Goal: Task Accomplishment & Management: Use online tool/utility

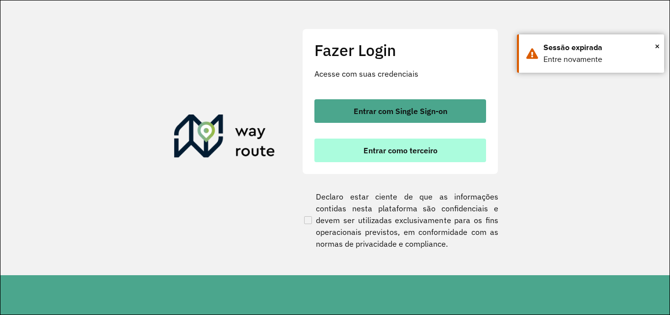
click at [402, 142] on button "Entrar como terceiro" at bounding box center [401, 150] width 172 height 24
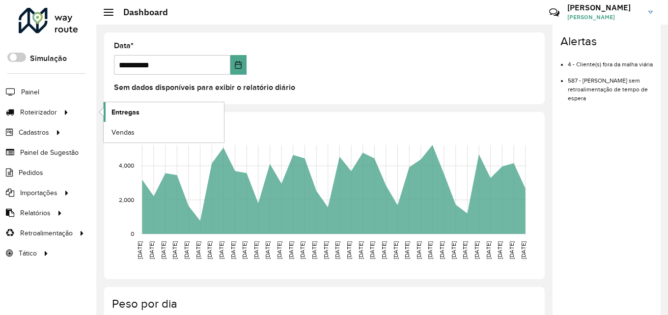
click at [122, 110] on span "Entregas" at bounding box center [125, 112] width 28 height 10
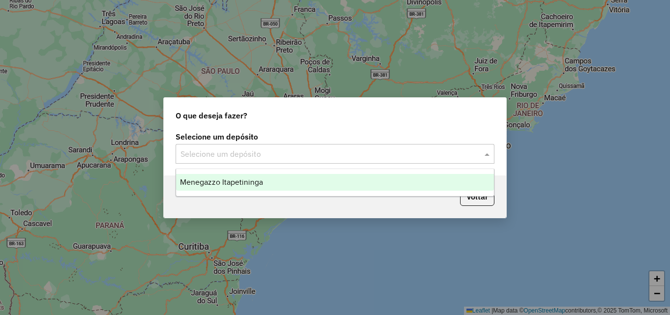
click at [410, 161] on div "Selecione um depósito" at bounding box center [335, 154] width 319 height 20
click at [401, 189] on div "Menegazzo Itapetininga" at bounding box center [335, 182] width 318 height 17
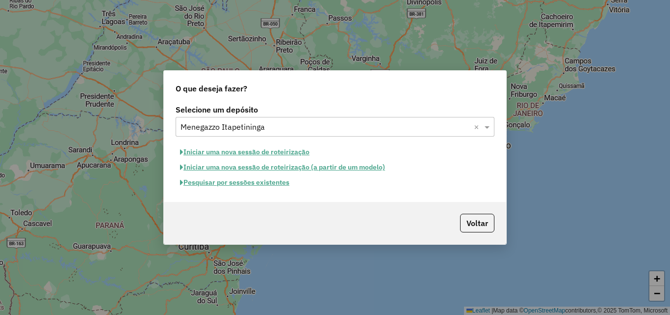
click at [266, 184] on button "Pesquisar por sessões existentes" at bounding box center [235, 182] width 118 height 15
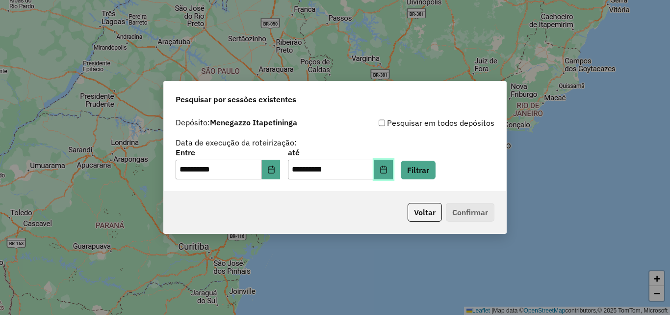
click at [393, 165] on button "Choose Date" at bounding box center [383, 170] width 19 height 20
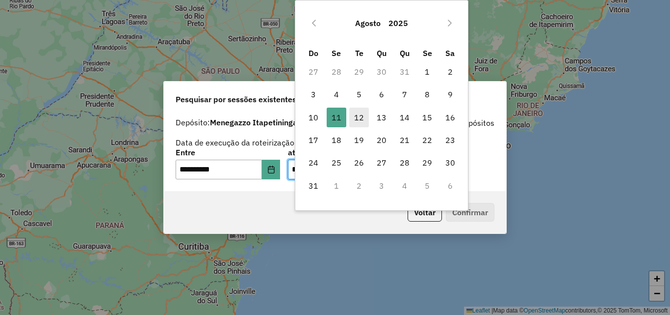
click at [353, 115] on span "12" at bounding box center [359, 117] width 20 height 20
type input "**********"
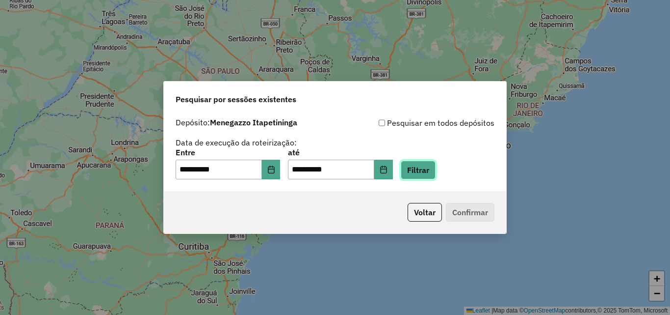
click at [436, 175] on button "Filtrar" at bounding box center [418, 169] width 35 height 19
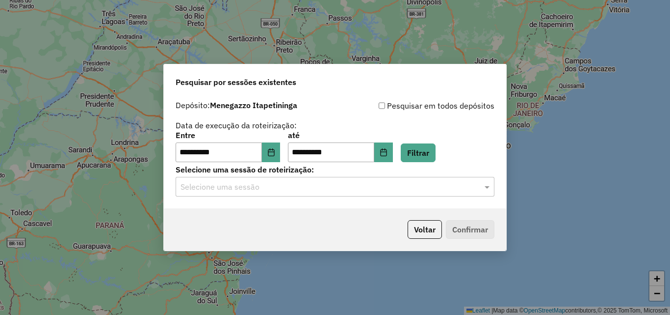
click at [428, 188] on input "text" at bounding box center [326, 187] width 290 height 12
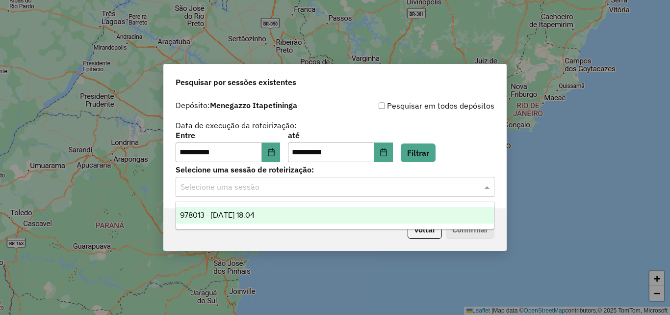
click at [275, 216] on div "978013 - 12/08/2025 18:04" at bounding box center [335, 215] width 318 height 17
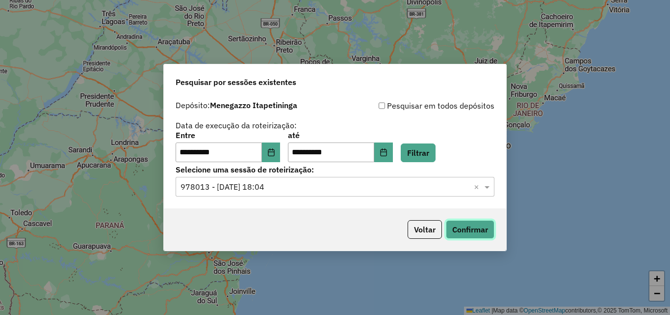
click at [482, 233] on button "Confirmar" at bounding box center [470, 229] width 49 height 19
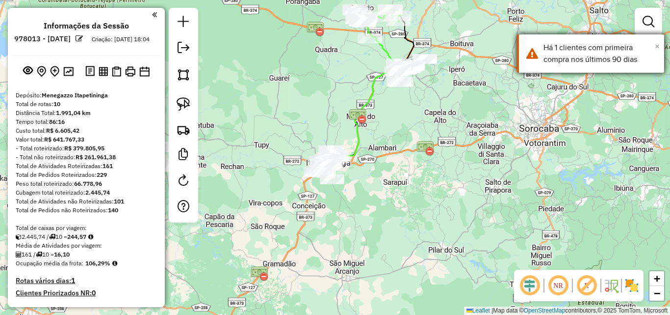
drag, startPoint x: 658, startPoint y: 44, endPoint x: 648, endPoint y: 59, distance: 17.4
click at [656, 49] on span "×" at bounding box center [657, 46] width 5 height 11
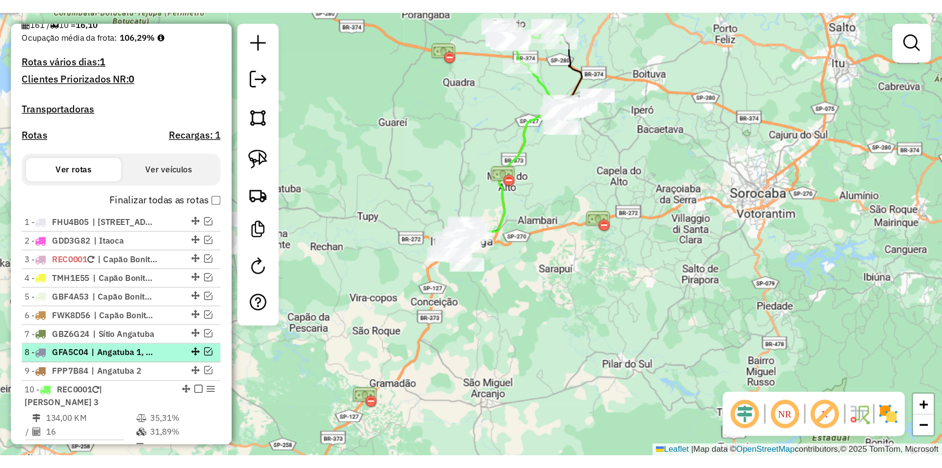
scroll to position [294, 0]
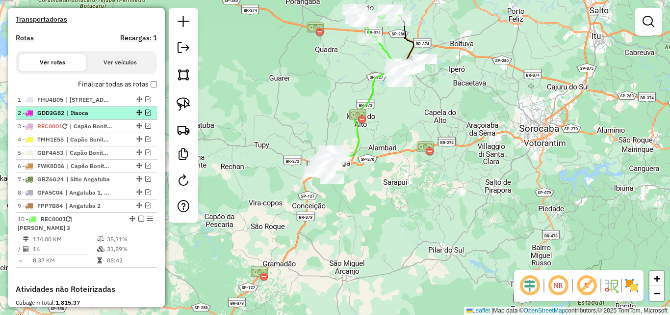
click at [146, 115] on em at bounding box center [148, 112] width 6 height 6
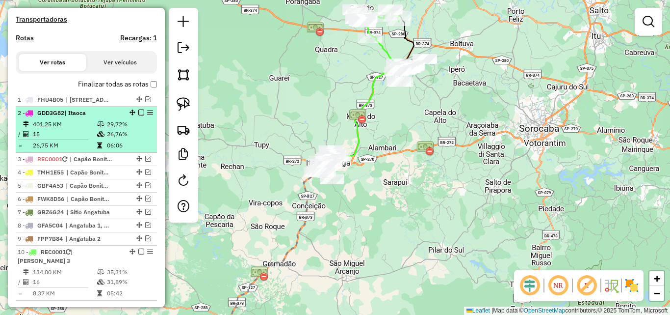
click at [64, 139] on td "15" at bounding box center [64, 134] width 64 height 10
select select "**********"
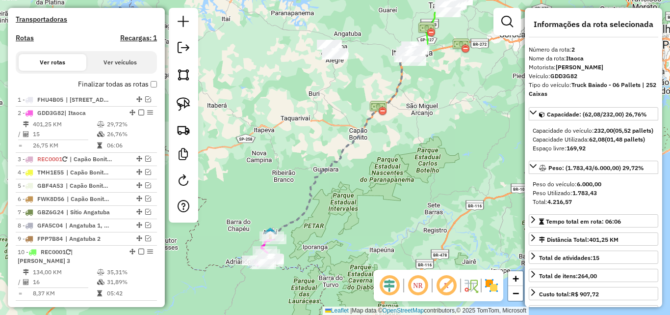
click at [237, 91] on div "Janela de atendimento Grade de atendimento Capacidade Transportadoras Veículos …" at bounding box center [335, 157] width 670 height 315
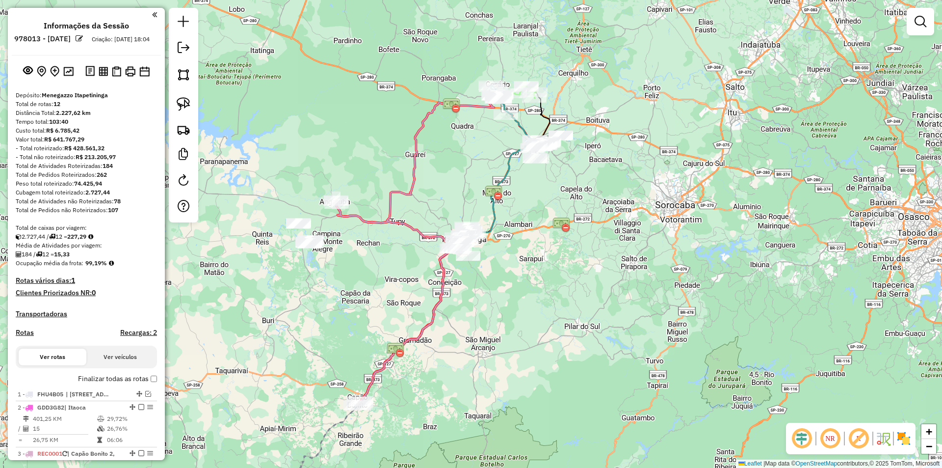
click at [566, 353] on div "Janela de atendimento Grade de atendimento Capacidade Transportadoras Veículos …" at bounding box center [471, 234] width 942 height 468
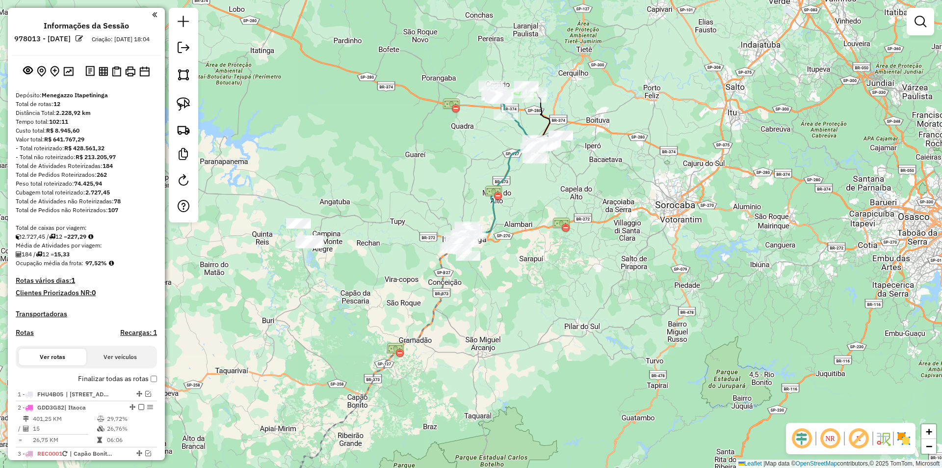
click at [331, 226] on div "Janela de atendimento Grade de atendimento Capacidade Transportadoras Veículos …" at bounding box center [471, 234] width 942 height 468
drag, startPoint x: 293, startPoint y: 204, endPoint x: 350, endPoint y: 216, distance: 58.8
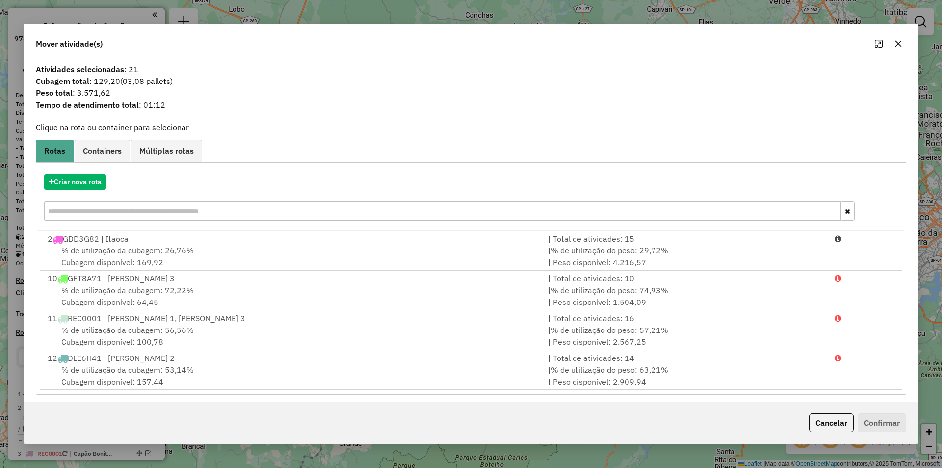
drag, startPoint x: 899, startPoint y: 42, endPoint x: 897, endPoint y: 61, distance: 18.7
click at [899, 43] on icon "button" at bounding box center [899, 44] width 8 height 8
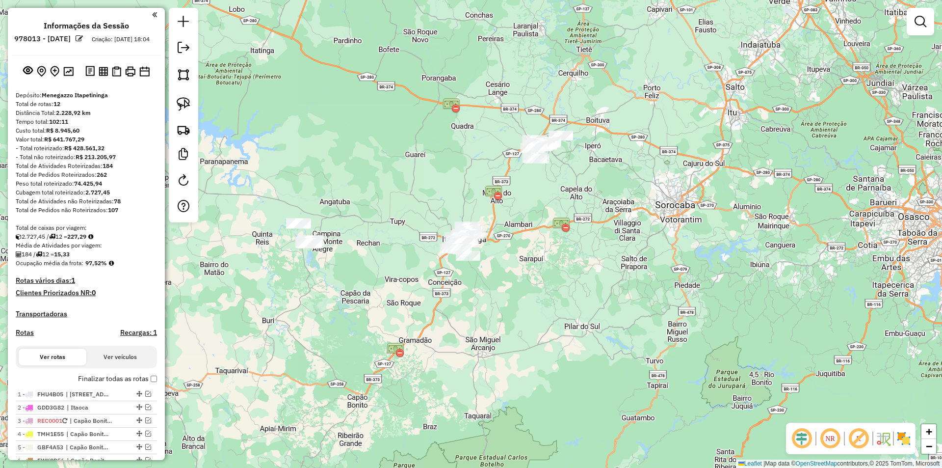
click at [591, 293] on div "Janela de atendimento Grade de atendimento Capacidade Transportadoras Veículos …" at bounding box center [471, 234] width 942 height 468
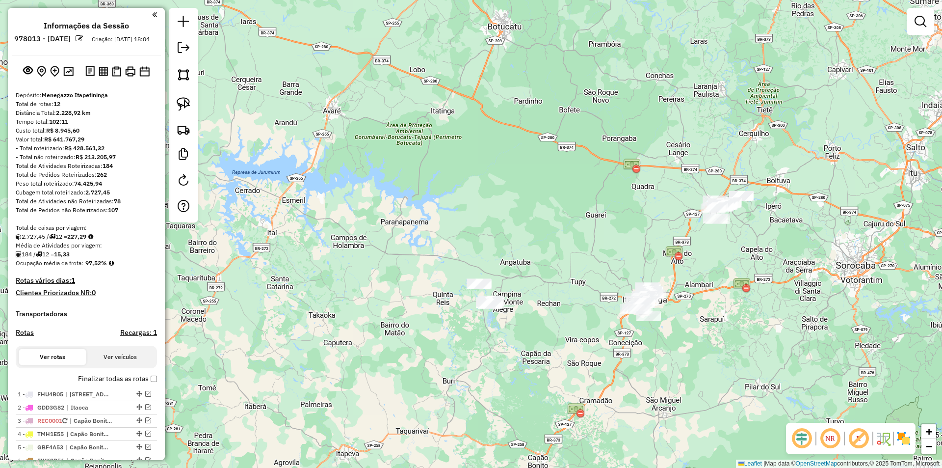
drag, startPoint x: 300, startPoint y: 181, endPoint x: 479, endPoint y: 241, distance: 188.3
click at [479, 241] on div "Janela de atendimento Grade de atendimento Capacidade Transportadoras Veículos …" at bounding box center [471, 234] width 942 height 468
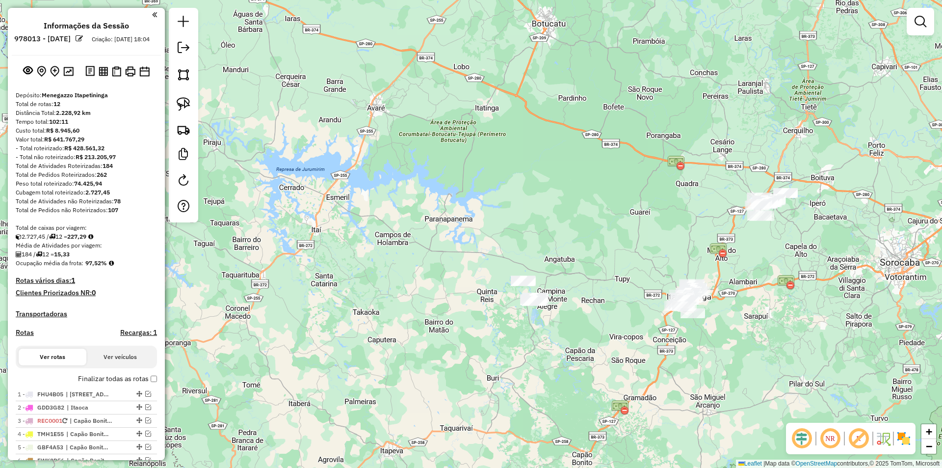
drag, startPoint x: 462, startPoint y: 204, endPoint x: 504, endPoint y: 201, distance: 41.8
click at [504, 201] on div "Janela de atendimento Grade de atendimento Capacidade Transportadoras Veículos …" at bounding box center [471, 234] width 942 height 468
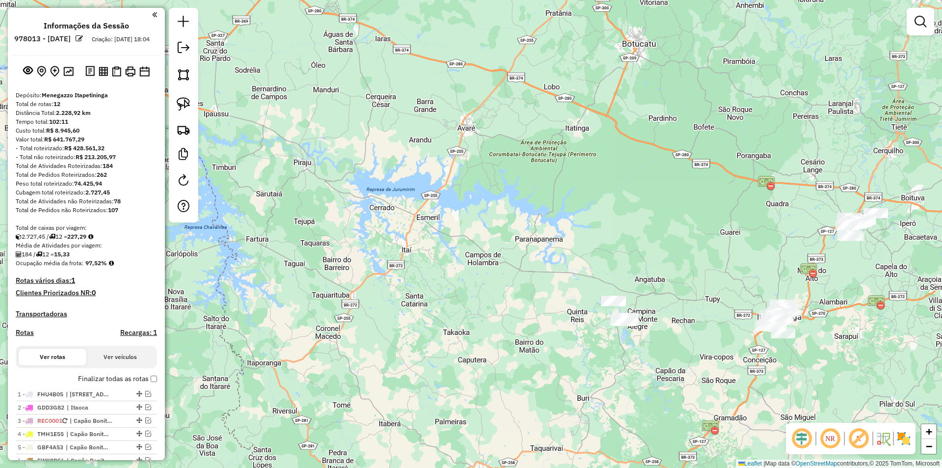
drag, startPoint x: 254, startPoint y: 319, endPoint x: 343, endPoint y: 338, distance: 90.8
click at [343, 338] on div "Janela de atendimento Grade de atendimento Capacidade Transportadoras Veículos …" at bounding box center [471, 234] width 942 height 468
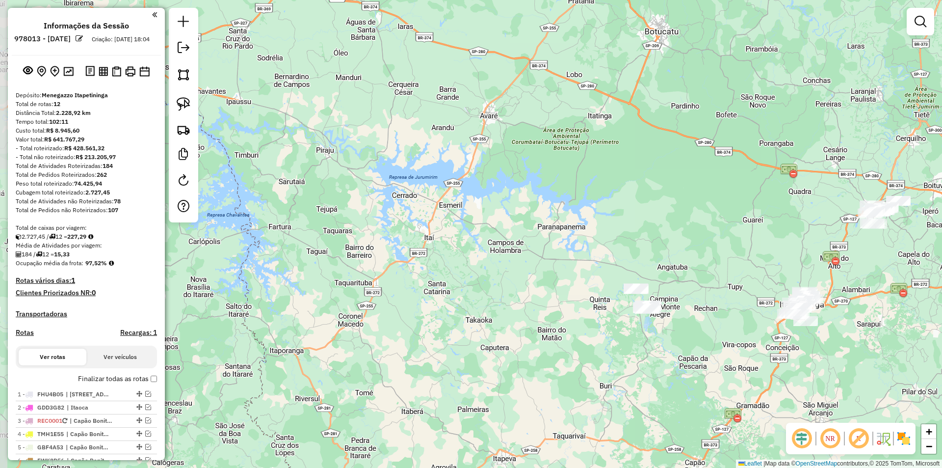
drag, startPoint x: 280, startPoint y: 220, endPoint x: 303, endPoint y: 208, distance: 25.7
click at [303, 208] on div "Janela de atendimento Grade de atendimento Capacidade Transportadoras Veículos …" at bounding box center [471, 234] width 942 height 468
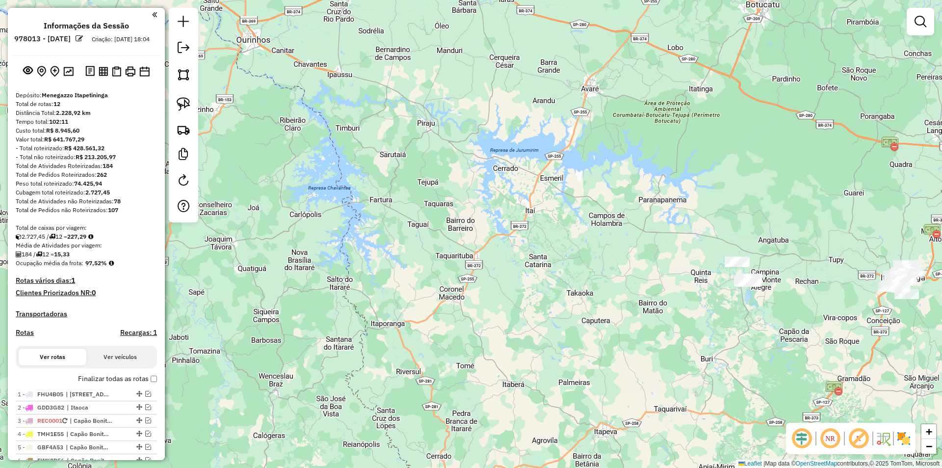
drag, startPoint x: 238, startPoint y: 251, endPoint x: 336, endPoint y: 225, distance: 101.4
click at [339, 223] on div "Janela de atendimento Grade de atendimento Capacidade Transportadoras Veículos …" at bounding box center [471, 234] width 942 height 468
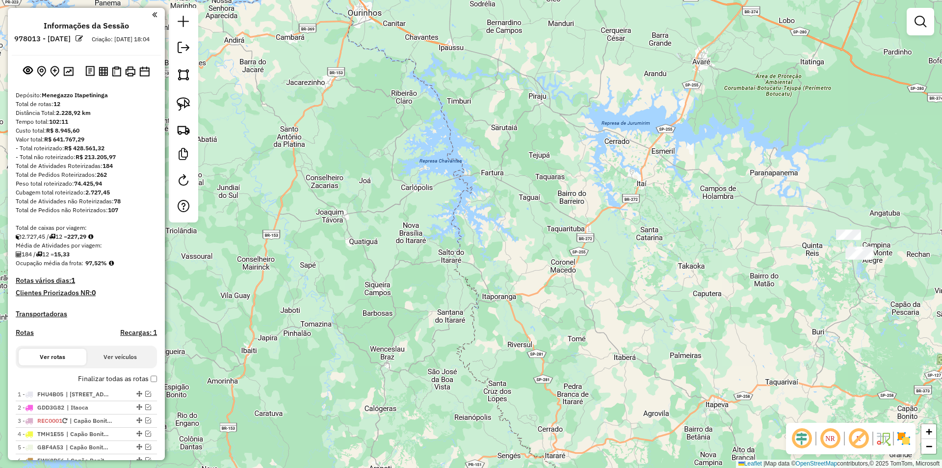
drag, startPoint x: 249, startPoint y: 252, endPoint x: 362, endPoint y: 226, distance: 115.8
click at [361, 226] on div "Janela de atendimento Grade de atendimento Capacidade Transportadoras Veículos …" at bounding box center [471, 234] width 942 height 468
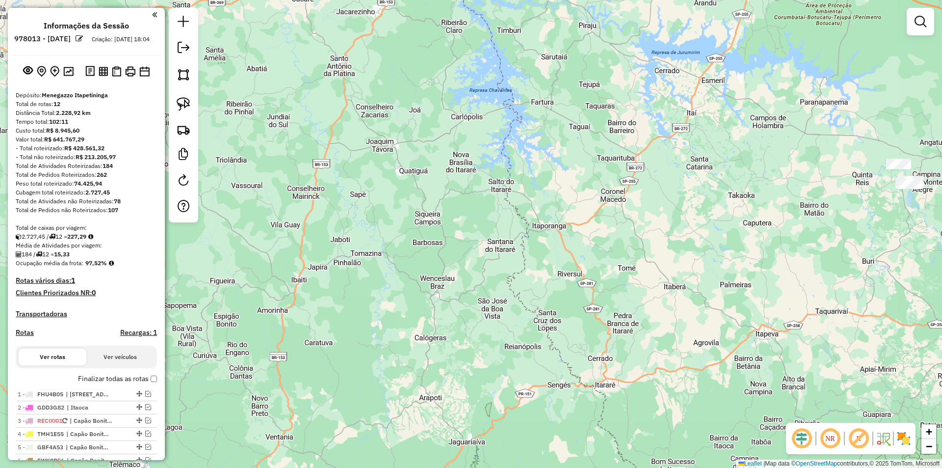
drag, startPoint x: 286, startPoint y: 224, endPoint x: 331, endPoint y: 154, distance: 83.7
click at [331, 153] on div "Janela de atendimento Grade de atendimento Capacidade Transportadoras Veículos …" at bounding box center [471, 234] width 942 height 468
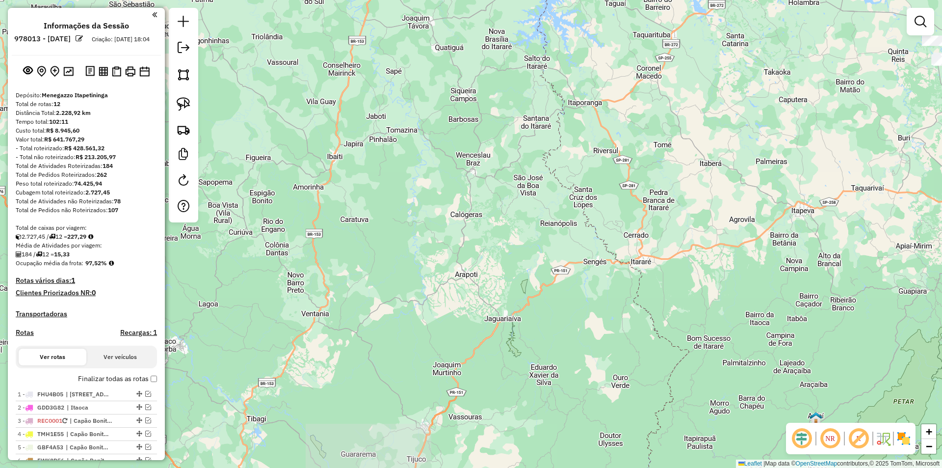
drag, startPoint x: 284, startPoint y: 403, endPoint x: 315, endPoint y: 287, distance: 120.5
click at [319, 280] on div "Janela de atendimento Grade de atendimento Capacidade Transportadoras Veículos …" at bounding box center [471, 234] width 942 height 468
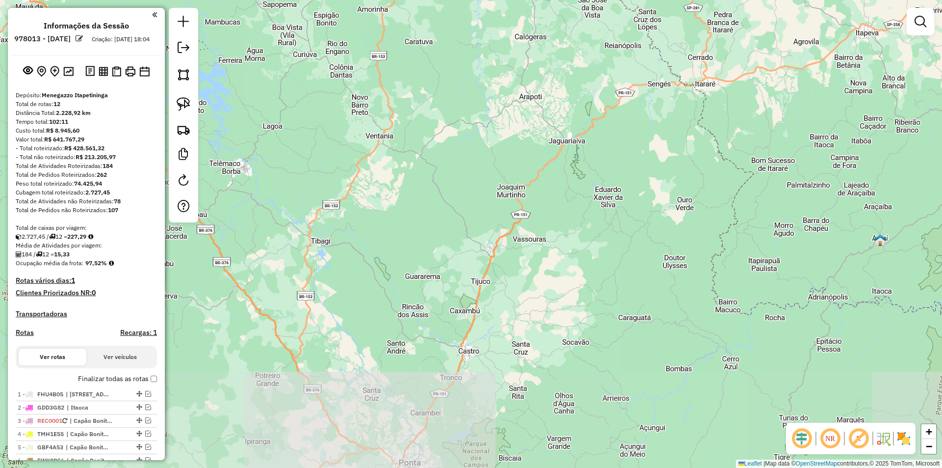
drag, startPoint x: 294, startPoint y: 404, endPoint x: 352, endPoint y: 237, distance: 177.0
click at [352, 237] on div "Janela de atendimento Grade de atendimento Capacidade Transportadoras Veículos …" at bounding box center [471, 234] width 942 height 468
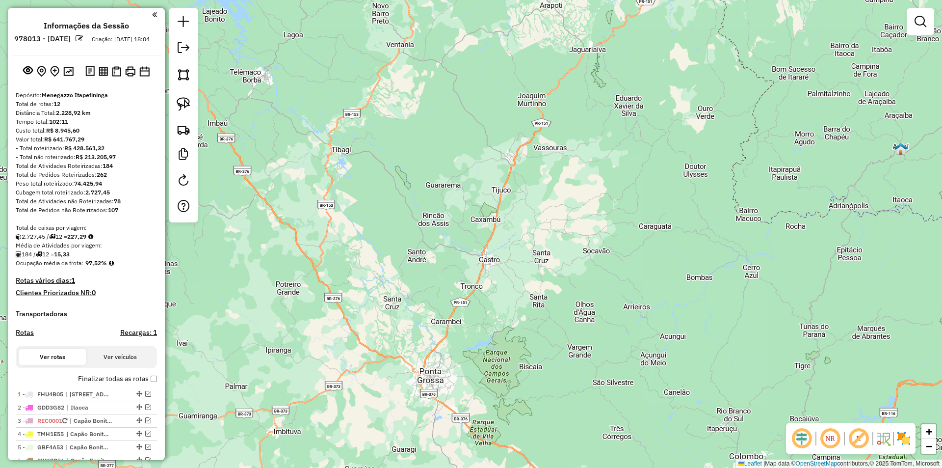
drag, startPoint x: 309, startPoint y: 356, endPoint x: 329, endPoint y: 266, distance: 92.6
click at [329, 266] on div "Janela de atendimento Grade de atendimento Capacidade Transportadoras Veículos …" at bounding box center [471, 234] width 942 height 468
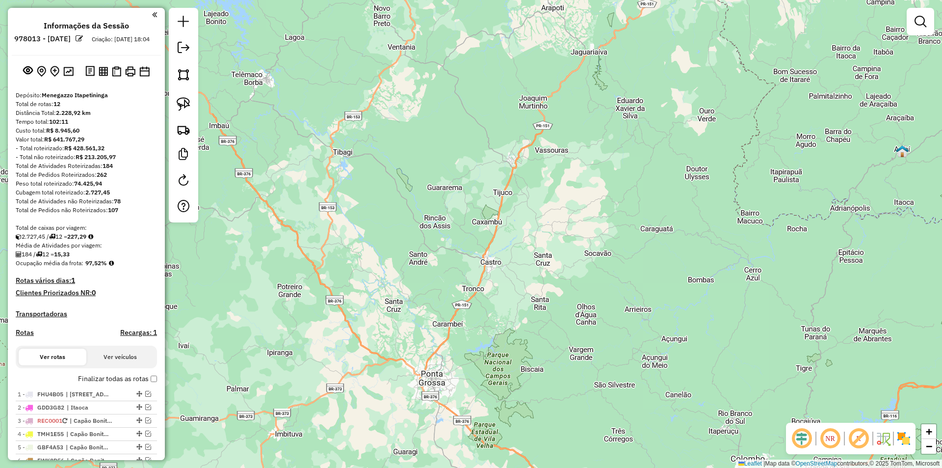
drag, startPoint x: 378, startPoint y: 341, endPoint x: 449, endPoint y: 424, distance: 109.3
click at [449, 424] on div "Janela de atendimento Grade de atendimento Capacidade Transportadoras Veículos …" at bounding box center [471, 234] width 942 height 468
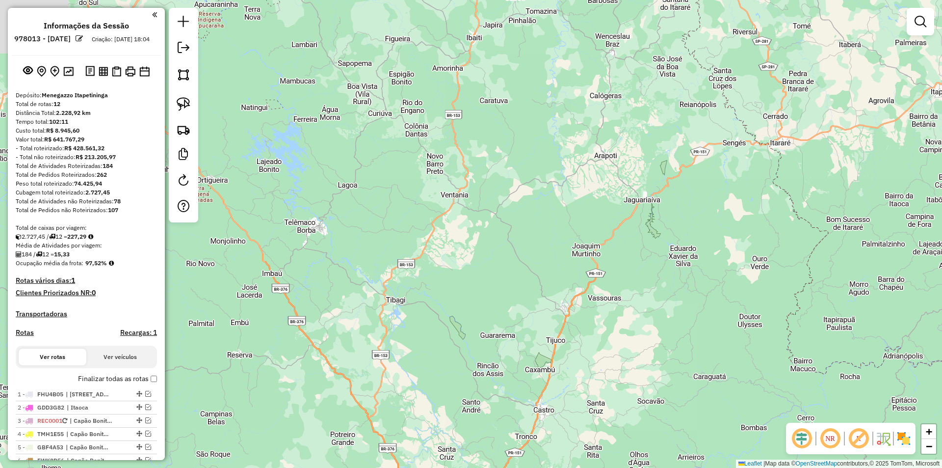
drag, startPoint x: 434, startPoint y: 226, endPoint x: 382, endPoint y: 345, distance: 129.2
click at [392, 338] on div "Janela de atendimento Grade de atendimento Capacidade Transportadoras Veículos …" at bounding box center [471, 234] width 942 height 468
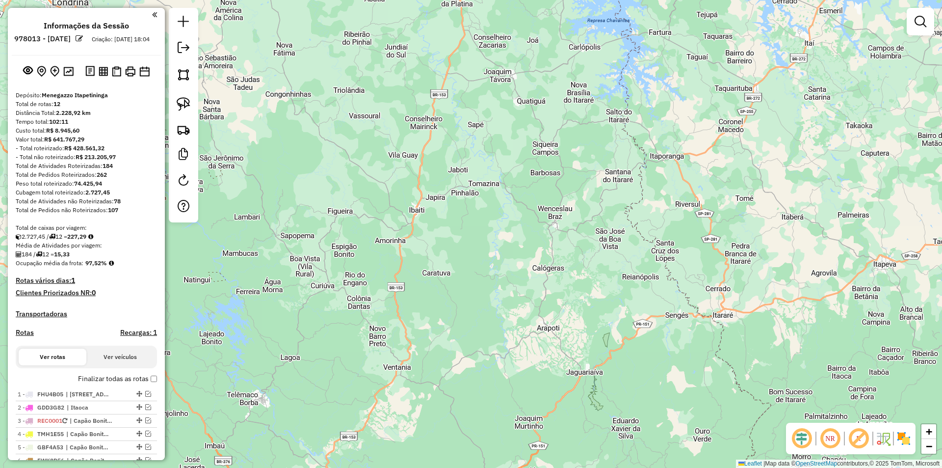
drag, startPoint x: 425, startPoint y: 198, endPoint x: 399, endPoint y: 303, distance: 108.1
click at [405, 302] on div "Janela de atendimento Grade de atendimento Capacidade Transportadoras Veículos …" at bounding box center [471, 234] width 942 height 468
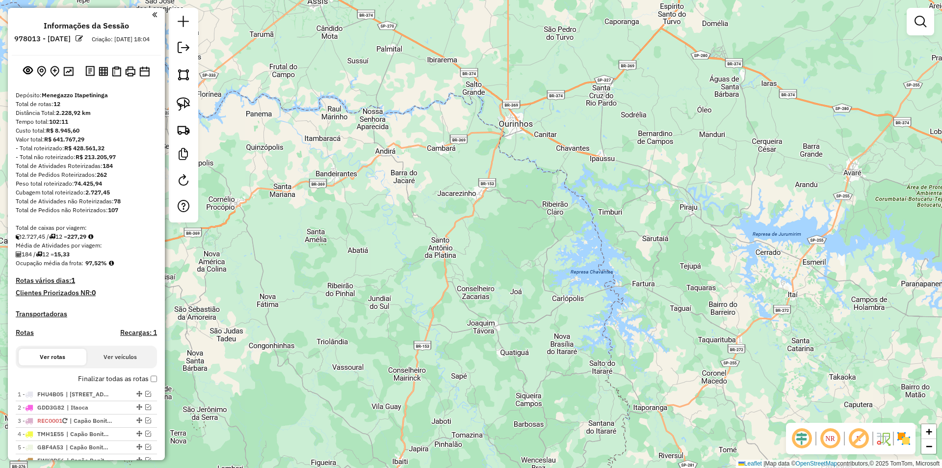
drag, startPoint x: 421, startPoint y: 156, endPoint x: 414, endPoint y: 385, distance: 229.3
click at [415, 387] on div "Janela de atendimento Grade de atendimento Capacidade Transportadoras Veículos …" at bounding box center [471, 234] width 942 height 468
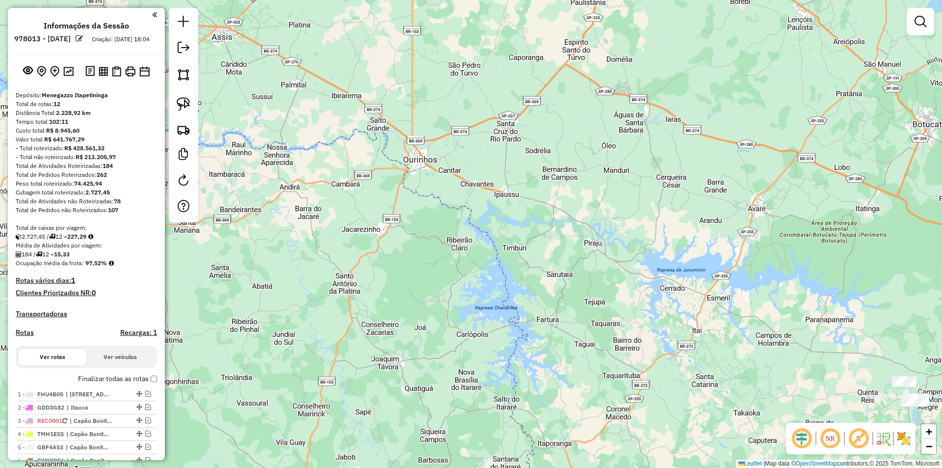
drag, startPoint x: 601, startPoint y: 187, endPoint x: 502, endPoint y: 220, distance: 104.6
click at [505, 220] on div "Janela de atendimento Grade de atendimento Capacidade Transportadoras Veículos …" at bounding box center [471, 234] width 942 height 468
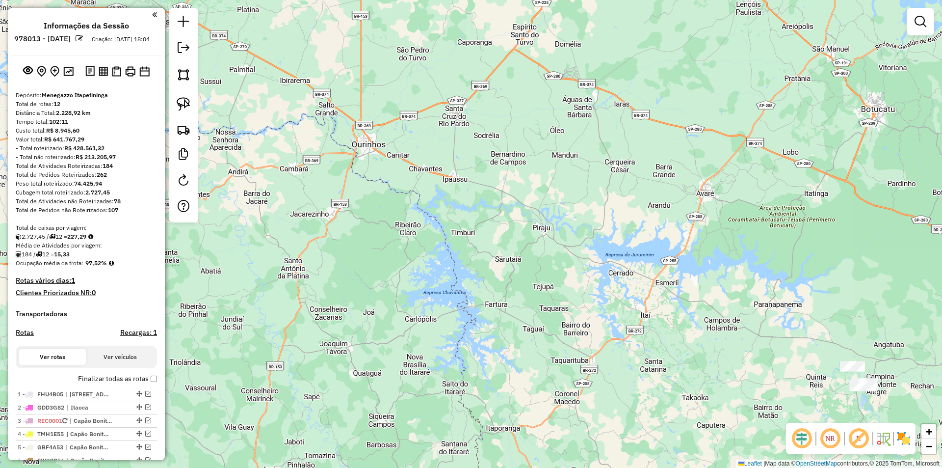
drag, startPoint x: 625, startPoint y: 298, endPoint x: 569, endPoint y: 285, distance: 58.0
click at [570, 285] on div "Janela de atendimento Grade de atendimento Capacidade Transportadoras Veículos …" at bounding box center [471, 234] width 942 height 468
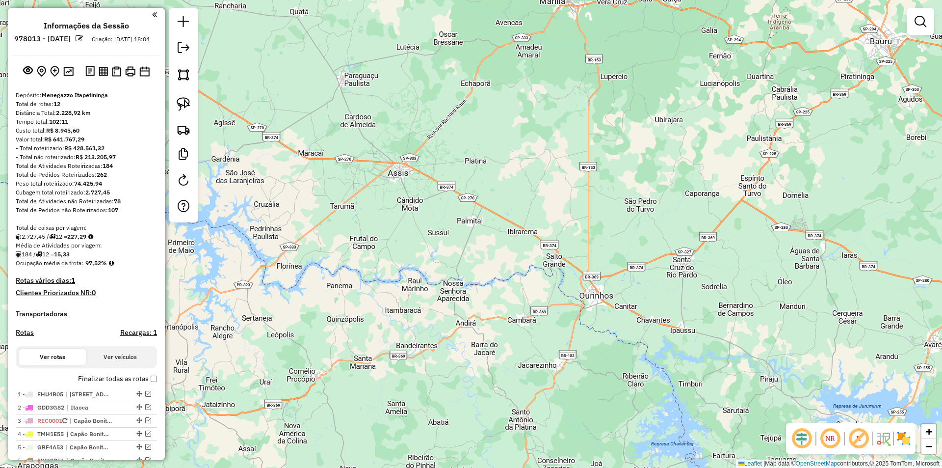
drag, startPoint x: 469, startPoint y: 172, endPoint x: 708, endPoint y: 324, distance: 283.1
click at [708, 324] on div "Janela de atendimento Grade de atendimento Capacidade Transportadoras Veículos …" at bounding box center [471, 234] width 942 height 468
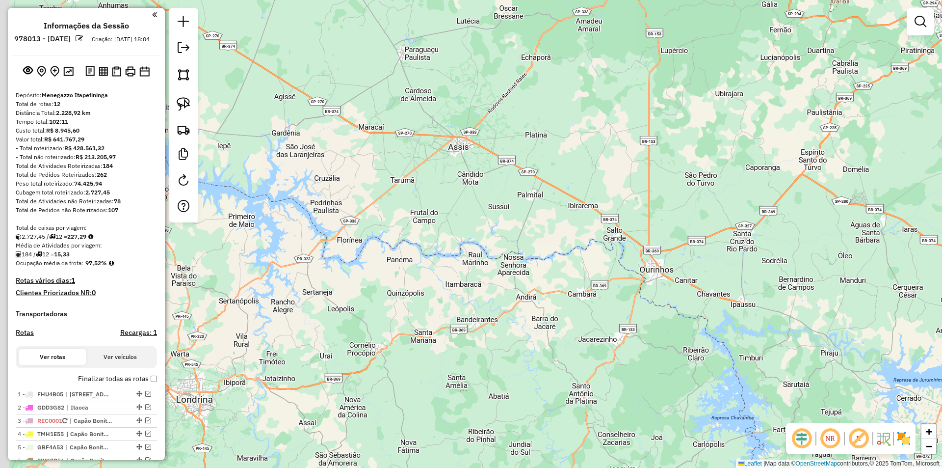
drag, startPoint x: 554, startPoint y: 184, endPoint x: 625, endPoint y: 126, distance: 91.8
click at [625, 126] on div "Janela de atendimento Grade de atendimento Capacidade Transportadoras Veículos …" at bounding box center [471, 234] width 942 height 468
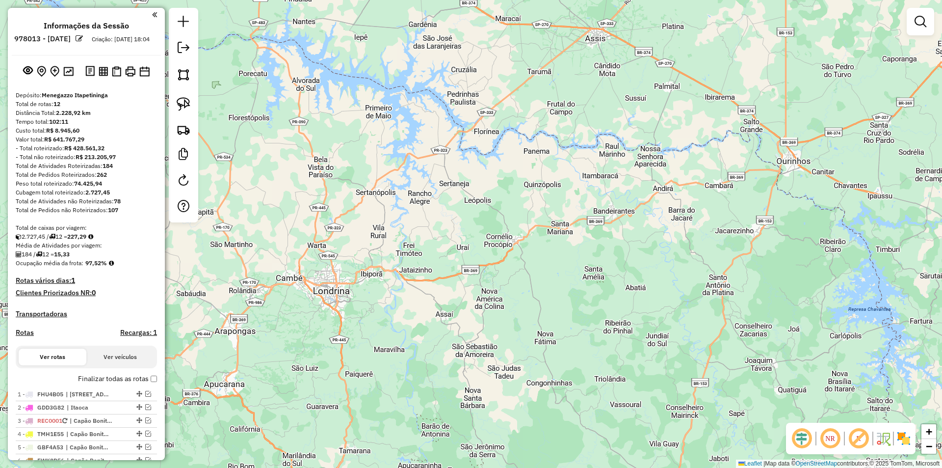
drag, startPoint x: 444, startPoint y: 265, endPoint x: 563, endPoint y: 194, distance: 138.6
click at [563, 194] on div "Janela de atendimento Grade de atendimento Capacidade Transportadoras Veículos …" at bounding box center [471, 234] width 942 height 468
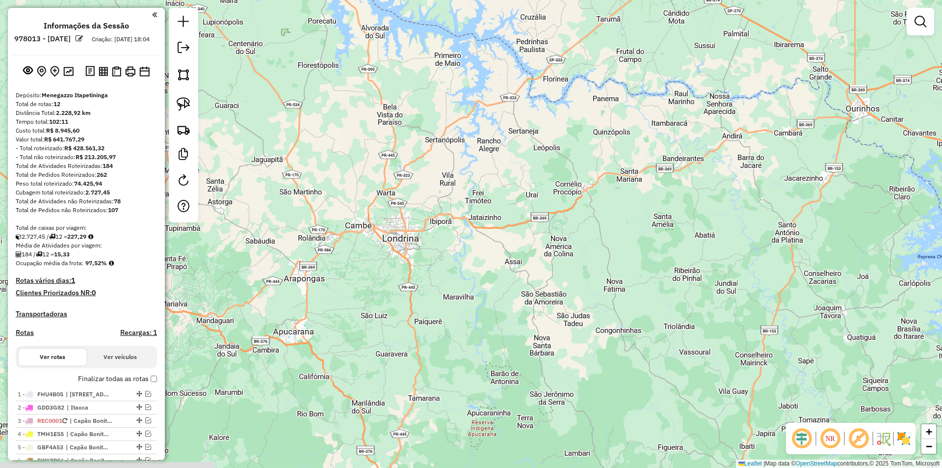
drag, startPoint x: 347, startPoint y: 300, endPoint x: 416, endPoint y: 248, distance: 86.9
click at [416, 248] on div "Janela de atendimento Grade de atendimento Capacidade Transportadoras Veículos …" at bounding box center [471, 234] width 942 height 468
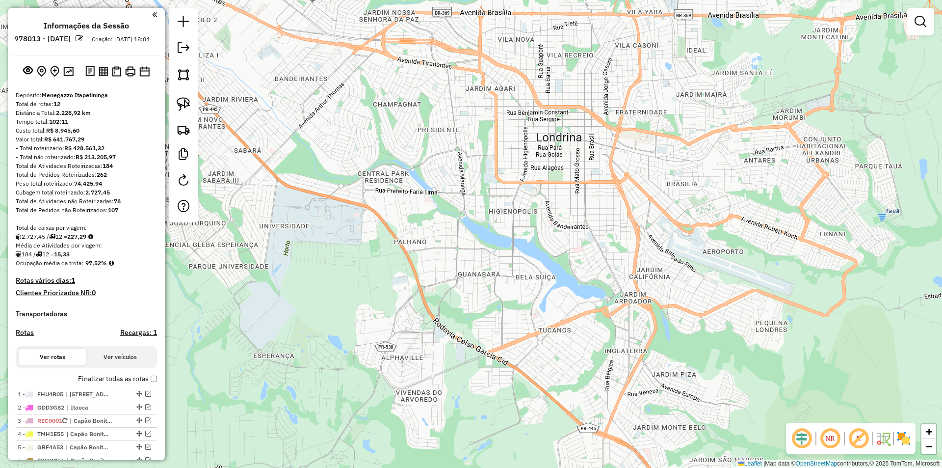
drag, startPoint x: 275, startPoint y: 332, endPoint x: 344, endPoint y: 301, distance: 75.6
click at [344, 301] on div "Janela de atendimento Grade de atendimento Capacidade Transportadoras Veículos …" at bounding box center [471, 234] width 942 height 468
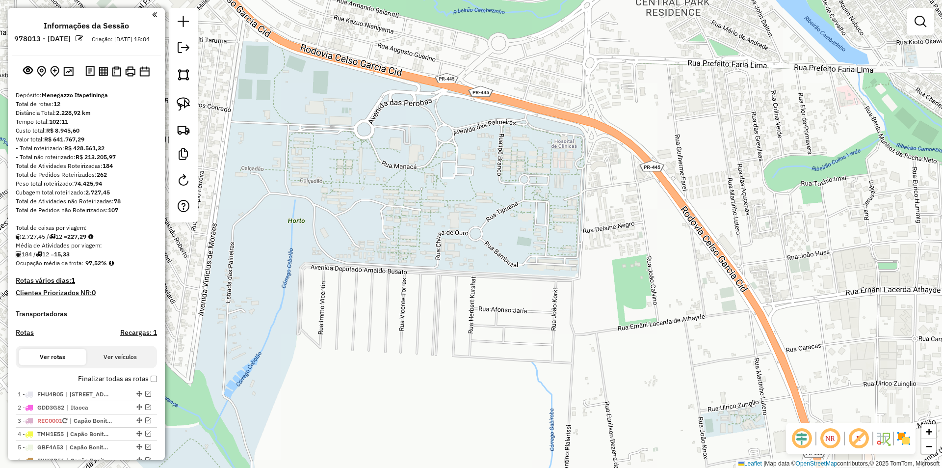
drag, startPoint x: 364, startPoint y: 258, endPoint x: 527, endPoint y: 458, distance: 257.5
click at [529, 458] on div "Janela de atendimento Grade de atendimento Capacidade Transportadoras Veículos …" at bounding box center [471, 234] width 942 height 468
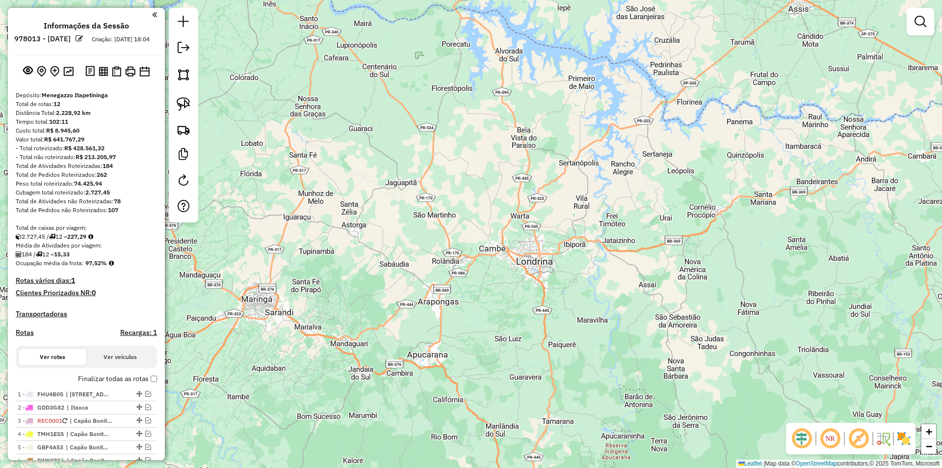
drag, startPoint x: 301, startPoint y: 343, endPoint x: 375, endPoint y: 315, distance: 79.2
click at [375, 318] on div "Janela de atendimento Grade de atendimento Capacidade Transportadoras Veículos …" at bounding box center [471, 234] width 942 height 468
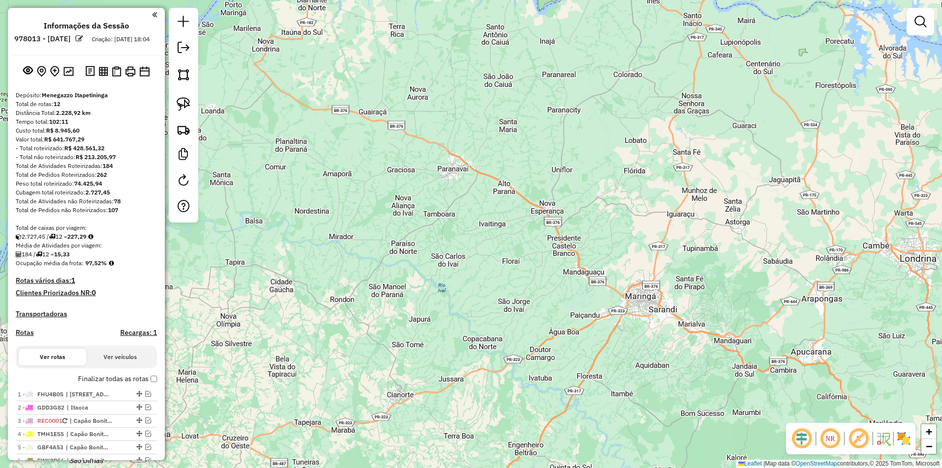
drag, startPoint x: 286, startPoint y: 314, endPoint x: 668, endPoint y: 311, distance: 382.4
click at [668, 311] on div "Janela de atendimento Grade de atendimento Capacidade Transportadoras Veículos …" at bounding box center [471, 234] width 942 height 468
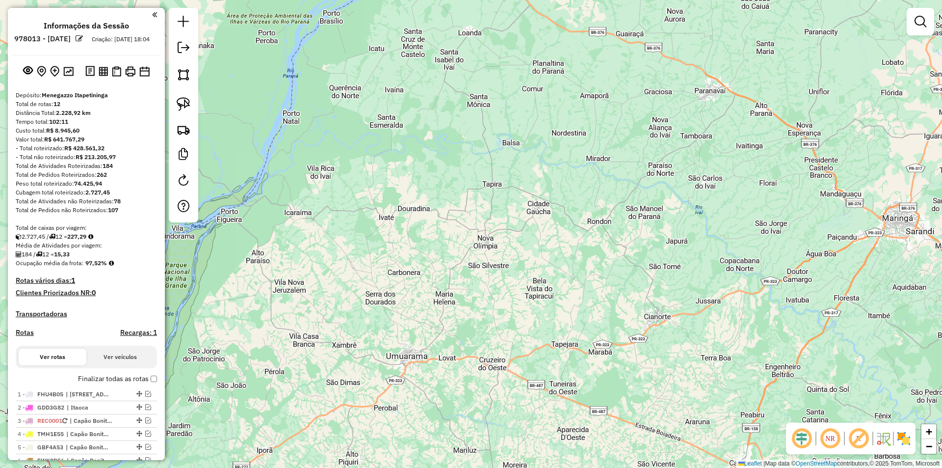
drag, startPoint x: 384, startPoint y: 264, endPoint x: 635, endPoint y: 186, distance: 262.7
click at [635, 186] on div "Janela de atendimento Grade de atendimento Capacidade Transportadoras Veículos …" at bounding box center [471, 234] width 942 height 468
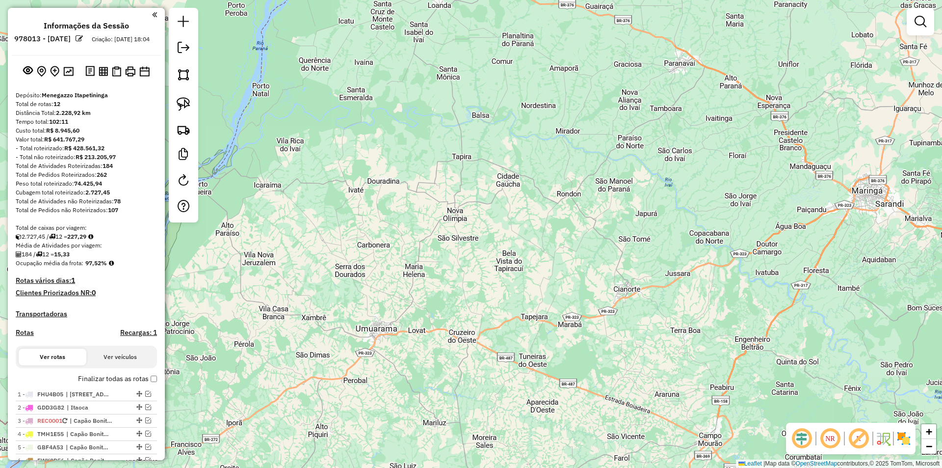
drag, startPoint x: 477, startPoint y: 324, endPoint x: 441, endPoint y: 298, distance: 44.3
click at [441, 298] on div "Janela de atendimento Grade de atendimento Capacidade Transportadoras Veículos …" at bounding box center [471, 234] width 942 height 468
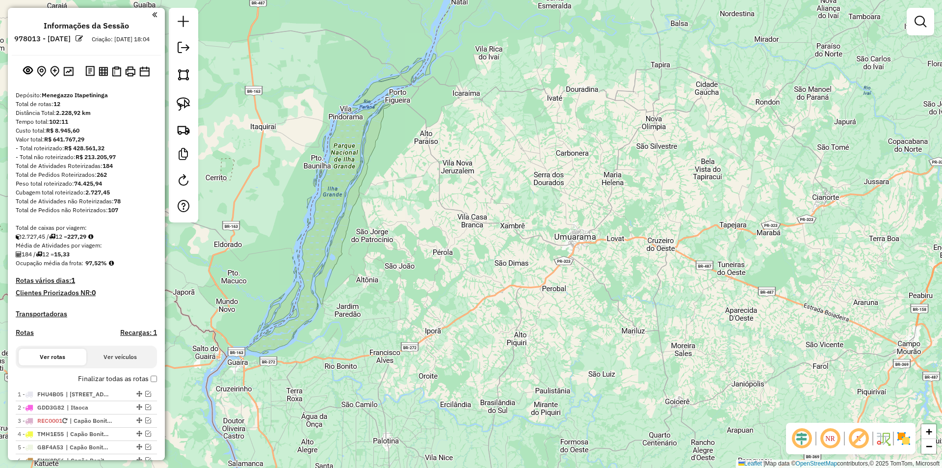
drag, startPoint x: 423, startPoint y: 299, endPoint x: 624, endPoint y: 208, distance: 220.5
click at [624, 208] on div "Janela de atendimento Grade de atendimento Capacidade Transportadoras Veículos …" at bounding box center [471, 234] width 942 height 468
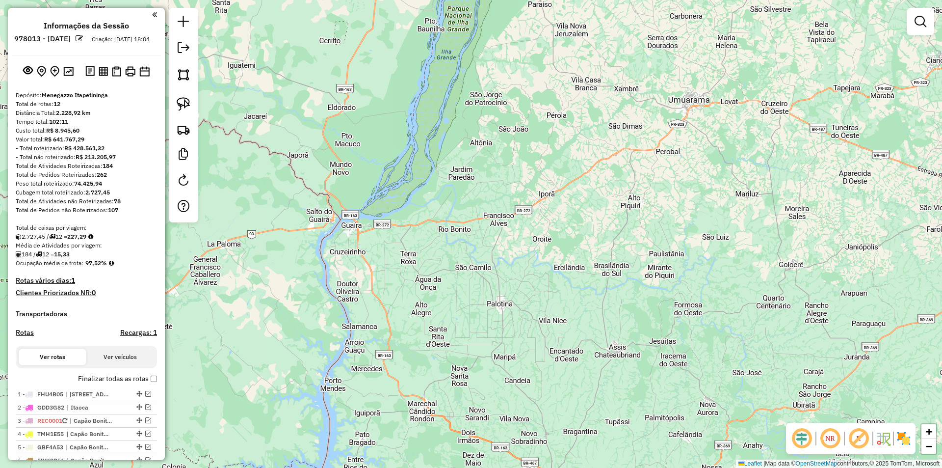
drag, startPoint x: 331, startPoint y: 355, endPoint x: 446, endPoint y: 232, distance: 168.8
click at [446, 218] on div "Janela de atendimento Grade de atendimento Capacidade Transportadoras Veículos …" at bounding box center [471, 234] width 942 height 468
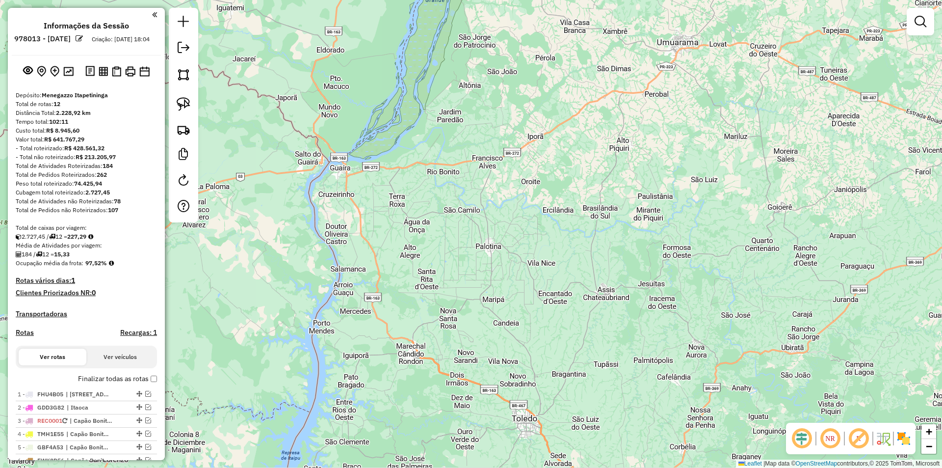
drag, startPoint x: 448, startPoint y: 348, endPoint x: 428, endPoint y: 253, distance: 97.3
click at [428, 253] on div "Janela de atendimento Grade de atendimento Capacidade Transportadoras Veículos …" at bounding box center [471, 234] width 942 height 468
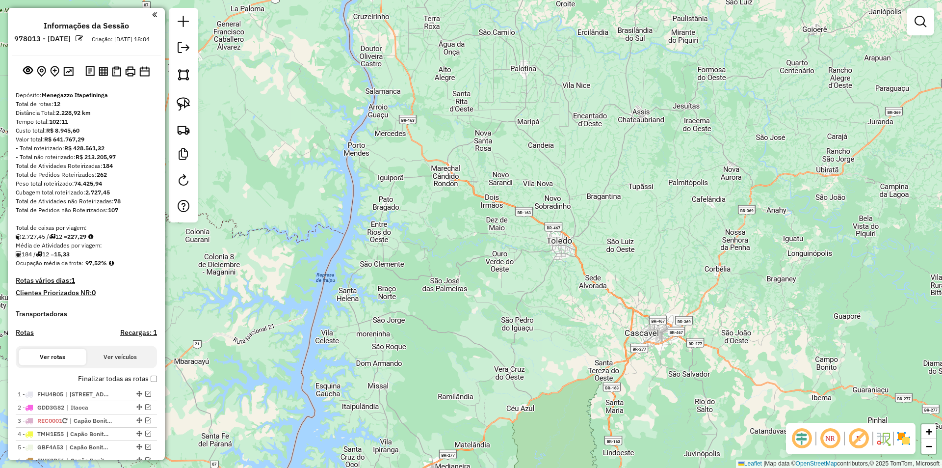
drag, startPoint x: 399, startPoint y: 363, endPoint x: 451, endPoint y: 194, distance: 176.2
click at [448, 202] on div "Janela de atendimento Grade de atendimento Capacidade Transportadoras Veículos …" at bounding box center [471, 234] width 942 height 468
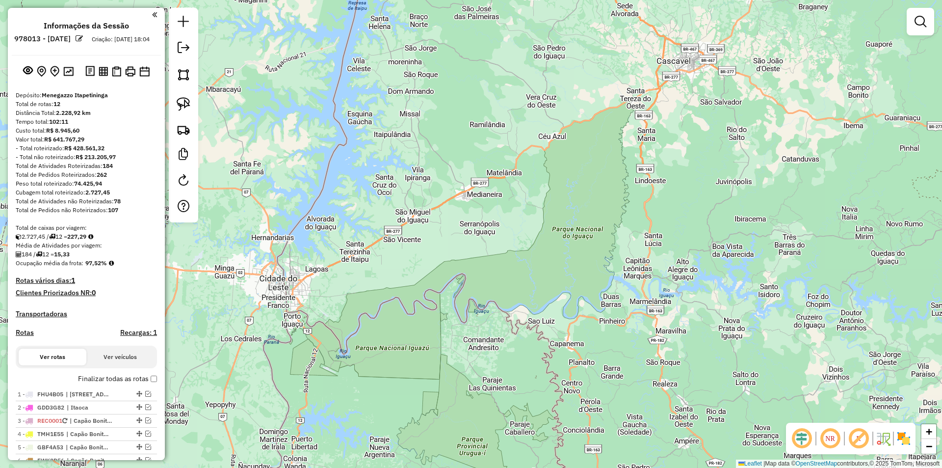
drag, startPoint x: 431, startPoint y: 316, endPoint x: 469, endPoint y: 177, distance: 143.5
click at [469, 177] on div "Janela de atendimento Grade de atendimento Capacidade Transportadoras Veículos …" at bounding box center [471, 234] width 942 height 468
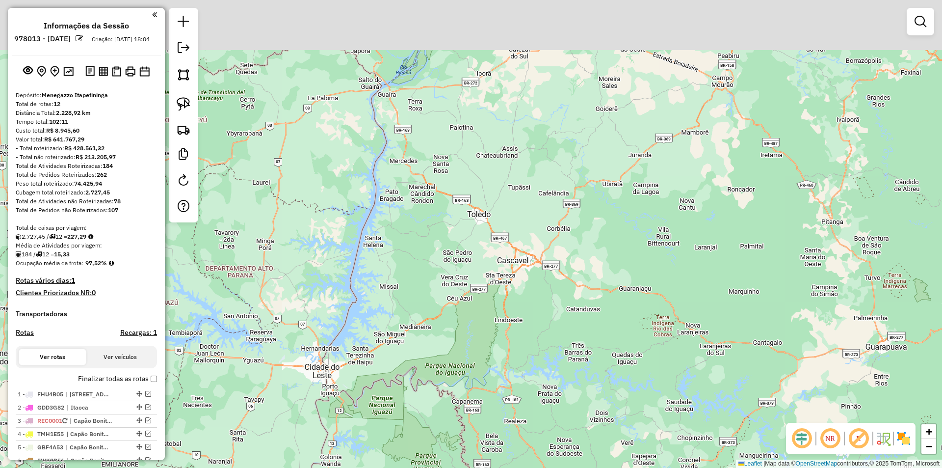
drag, startPoint x: 449, startPoint y: 190, endPoint x: 394, endPoint y: 320, distance: 140.6
click at [413, 315] on div "Janela de atendimento Grade de atendimento Capacidade Transportadoras Veículos …" at bounding box center [471, 234] width 942 height 468
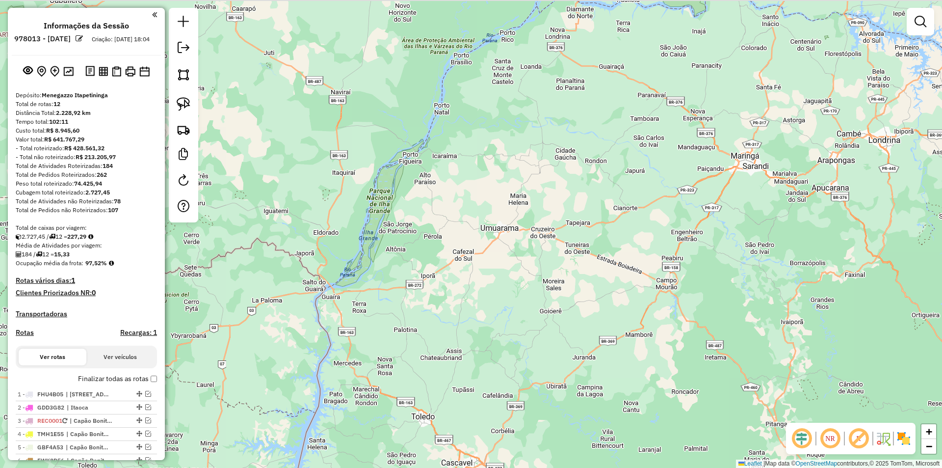
drag, startPoint x: 440, startPoint y: 180, endPoint x: 409, endPoint y: 308, distance: 131.7
click at [405, 330] on div "Janela de atendimento Grade de atendimento Capacidade Transportadoras Veículos …" at bounding box center [471, 234] width 942 height 468
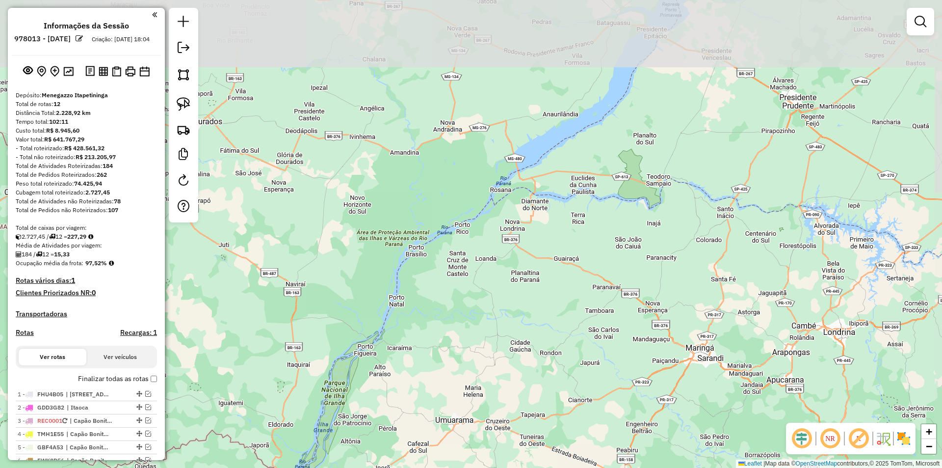
drag, startPoint x: 449, startPoint y: 186, endPoint x: 407, endPoint y: 373, distance: 192.0
click at [408, 373] on div "Janela de atendimento Grade de atendimento Capacidade Transportadoras Veículos …" at bounding box center [471, 234] width 942 height 468
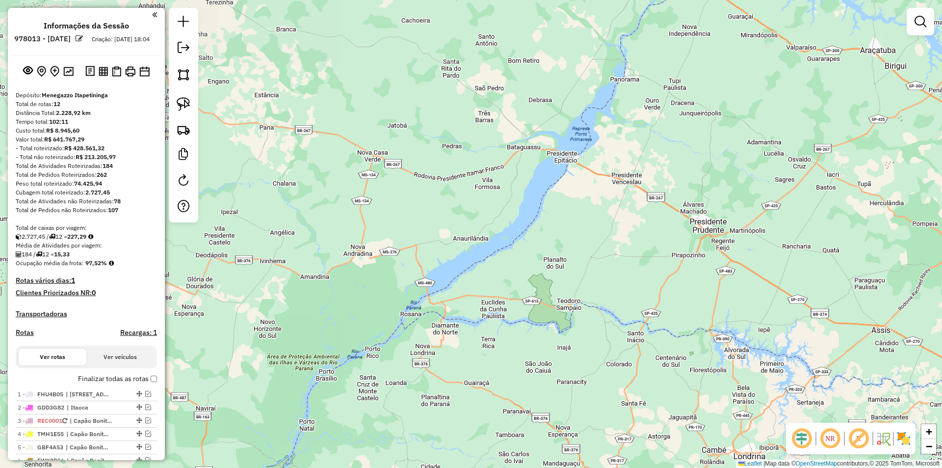
drag, startPoint x: 551, startPoint y: 227, endPoint x: 452, endPoint y: 350, distance: 157.8
click at [454, 350] on div "Janela de atendimento Grade de atendimento Capacidade Transportadoras Veículos …" at bounding box center [471, 234] width 942 height 468
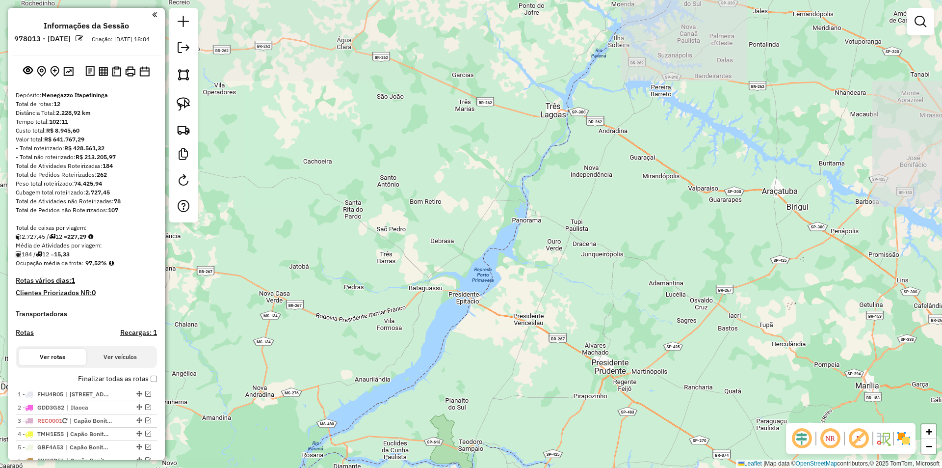
drag, startPoint x: 542, startPoint y: 220, endPoint x: 459, endPoint y: 363, distance: 165.2
click at [462, 361] on div "Janela de atendimento Grade de atendimento Capacidade Transportadoras Veículos …" at bounding box center [471, 234] width 942 height 468
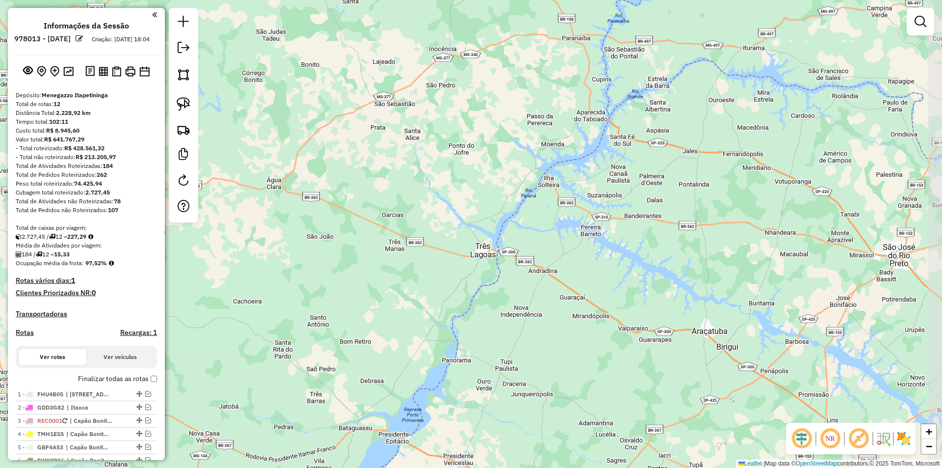
drag, startPoint x: 523, startPoint y: 250, endPoint x: 446, endPoint y: 393, distance: 162.1
click at [449, 393] on div "Janela de atendimento Grade de atendimento Capacidade Transportadoras Veículos …" at bounding box center [471, 234] width 942 height 468
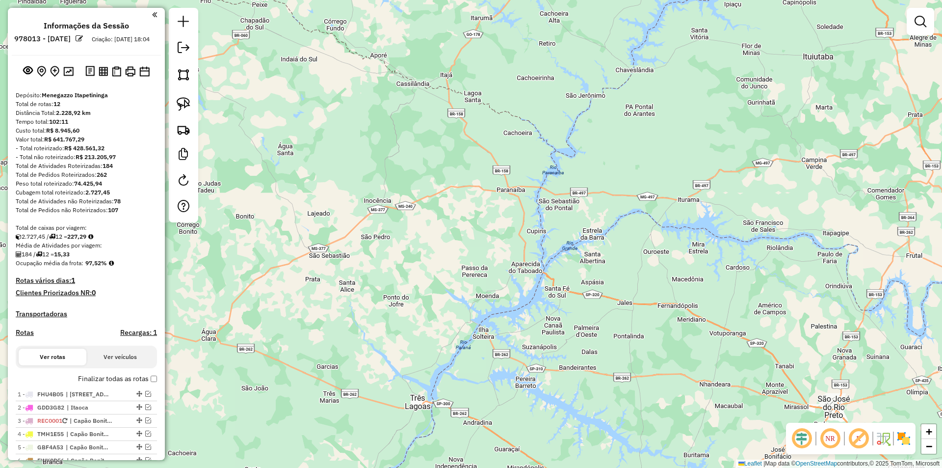
drag, startPoint x: 618, startPoint y: 154, endPoint x: 568, endPoint y: 270, distance: 126.2
click at [569, 270] on div "Janela de atendimento Grade de atendimento Capacidade Transportadoras Veículos …" at bounding box center [471, 234] width 942 height 468
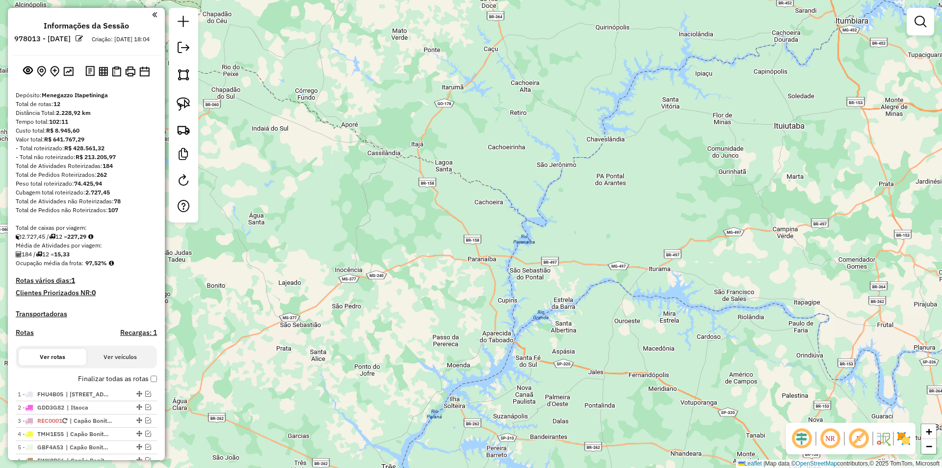
drag, startPoint x: 603, startPoint y: 139, endPoint x: 581, endPoint y: 198, distance: 63.5
click at [581, 198] on div "Janela de atendimento Grade de atendimento Capacidade Transportadoras Veículos …" at bounding box center [471, 234] width 942 height 468
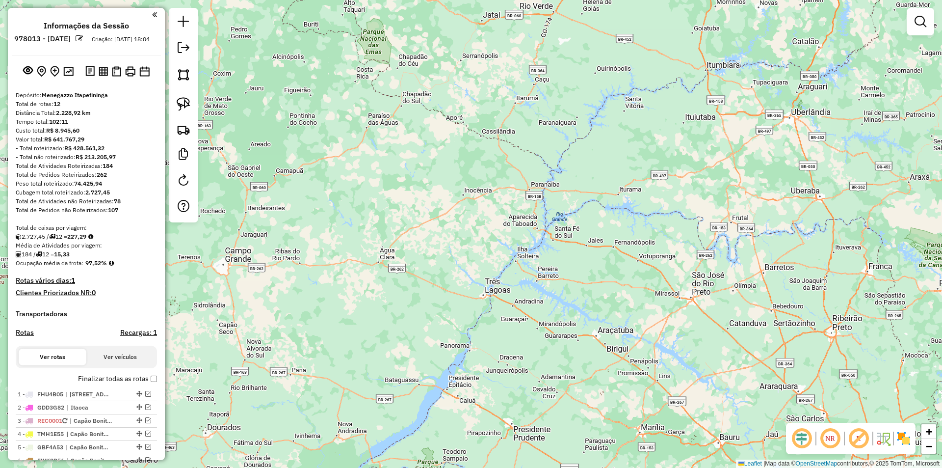
drag, startPoint x: 610, startPoint y: 316, endPoint x: 615, endPoint y: 219, distance: 97.3
click at [615, 220] on div "Janela de atendimento Grade de atendimento Capacidade Transportadoras Veículos …" at bounding box center [471, 234] width 942 height 468
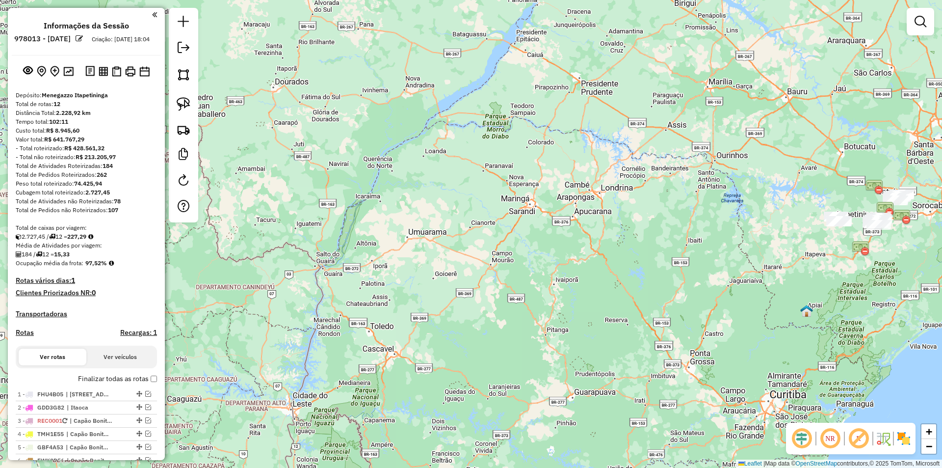
drag, startPoint x: 500, startPoint y: 383, endPoint x: 564, endPoint y: 107, distance: 283.1
click at [564, 107] on div "Janela de atendimento Grade de atendimento Capacidade Transportadoras Veículos …" at bounding box center [471, 234] width 942 height 468
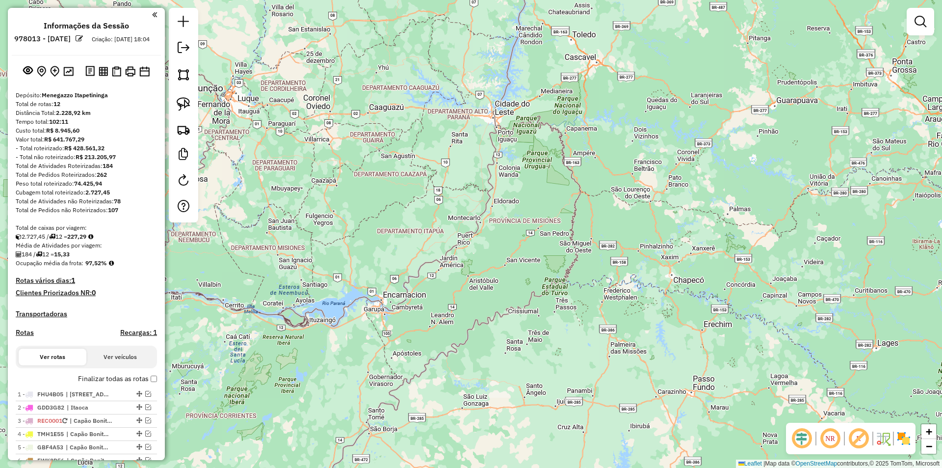
drag, startPoint x: 354, startPoint y: 350, endPoint x: 557, endPoint y: 58, distance: 355.2
click at [557, 58] on div "Janela de atendimento Grade de atendimento Capacidade Transportadoras Veículos …" at bounding box center [471, 234] width 942 height 468
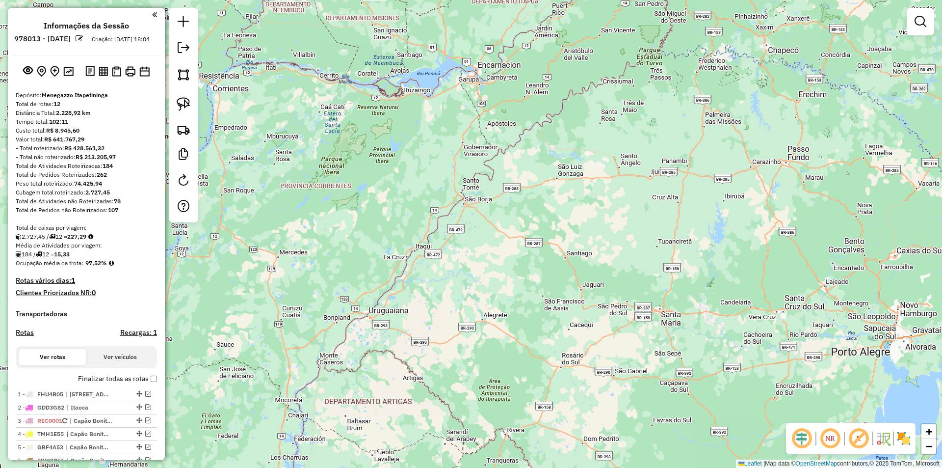
drag, startPoint x: 480, startPoint y: 329, endPoint x: 577, endPoint y: 96, distance: 252.6
click at [576, 97] on div "Janela de atendimento Grade de atendimento Capacidade Transportadoras Veículos …" at bounding box center [471, 234] width 942 height 468
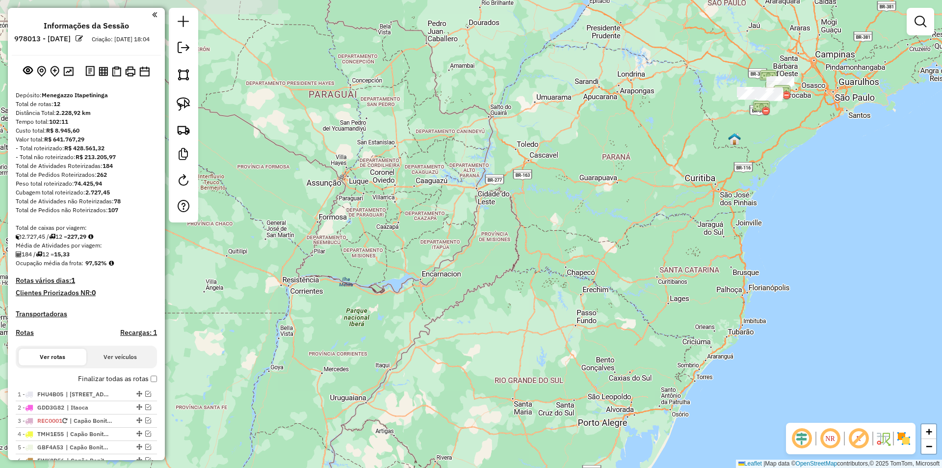
drag, startPoint x: 520, startPoint y: 233, endPoint x: 474, endPoint y: 310, distance: 90.5
click at [475, 309] on div "Janela de atendimento Grade de atendimento Capacidade Transportadoras Veículos …" at bounding box center [471, 234] width 942 height 468
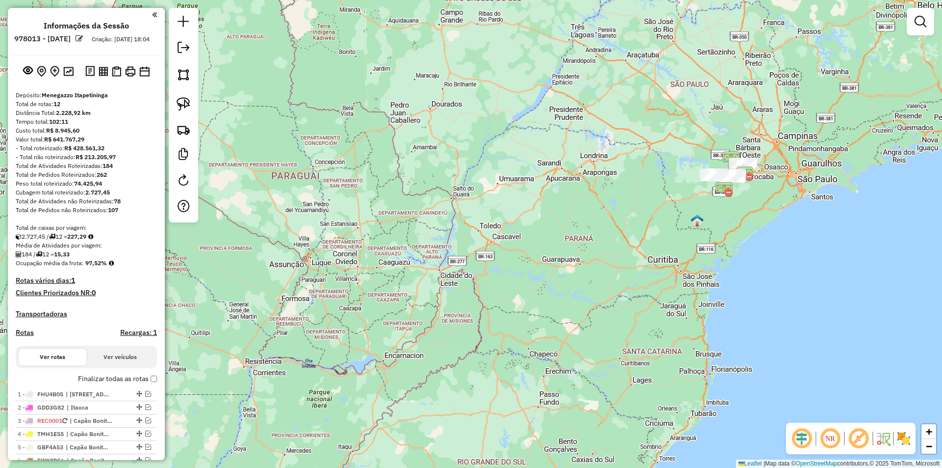
drag, startPoint x: 534, startPoint y: 115, endPoint x: 501, endPoint y: 191, distance: 82.9
click at [501, 191] on div "Janela de atendimento Grade de atendimento Capacidade Transportadoras Veículos …" at bounding box center [471, 234] width 942 height 468
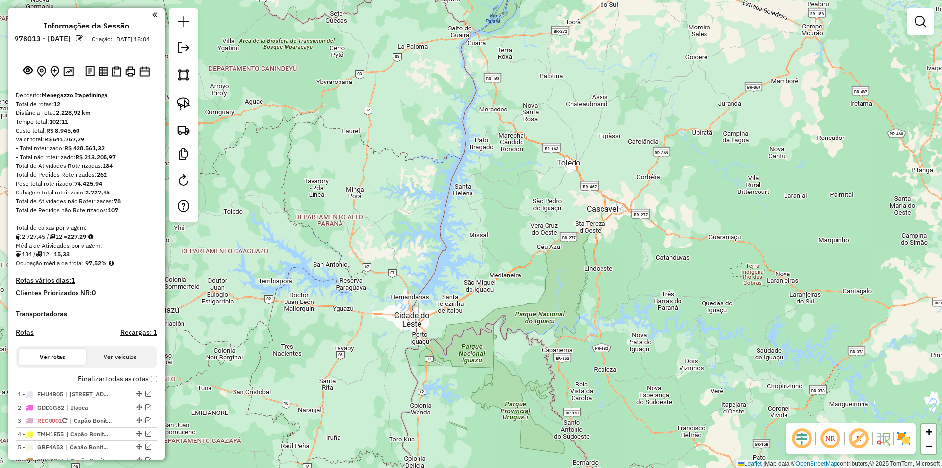
drag, startPoint x: 481, startPoint y: 343, endPoint x: 490, endPoint y: 219, distance: 123.5
click at [512, 201] on div "Janela de atendimento Grade de atendimento Capacidade Transportadoras Veículos …" at bounding box center [471, 234] width 942 height 468
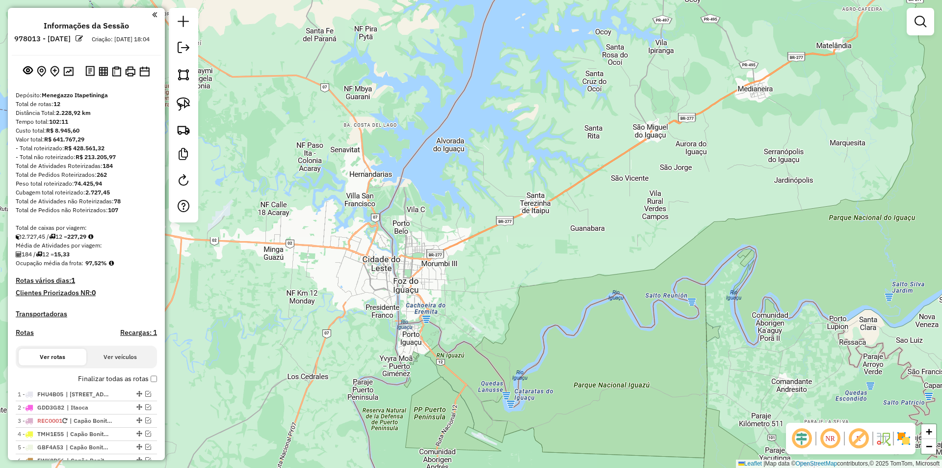
drag, startPoint x: 469, startPoint y: 322, endPoint x: 492, endPoint y: 258, distance: 68.9
click at [492, 258] on div "Janela de atendimento Grade de atendimento Capacidade Transportadoras Veículos …" at bounding box center [471, 234] width 942 height 468
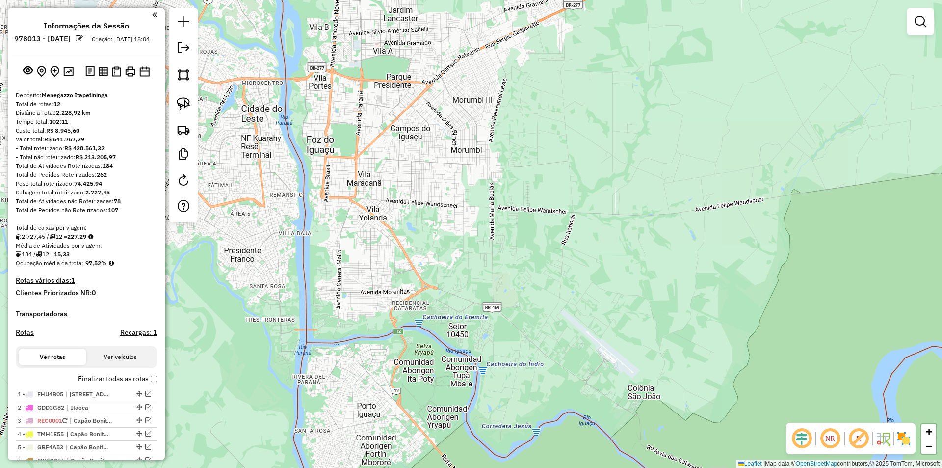
drag, startPoint x: 591, startPoint y: 319, endPoint x: 580, endPoint y: 273, distance: 46.9
click at [580, 272] on div "Janela de atendimento Grade de atendimento Capacidade Transportadoras Veículos …" at bounding box center [471, 234] width 942 height 468
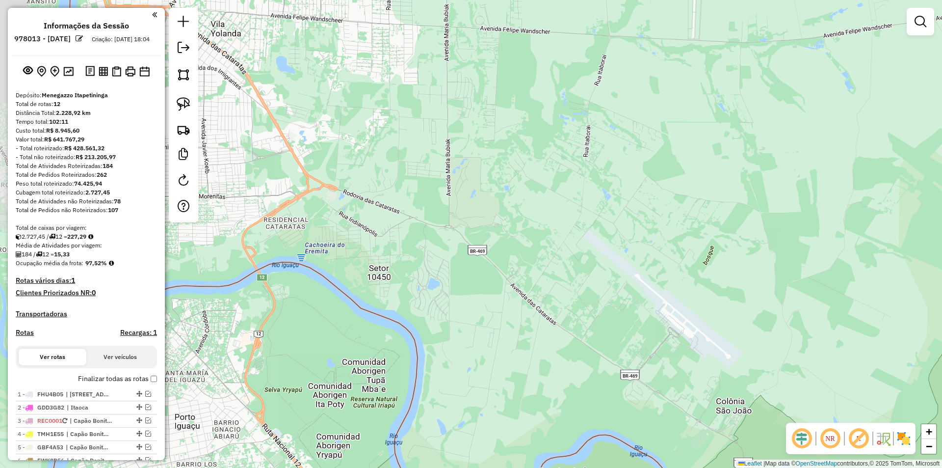
drag, startPoint x: 508, startPoint y: 330, endPoint x: 605, endPoint y: 356, distance: 100.5
click at [605, 356] on div "Janela de atendimento Grade de atendimento Capacidade Transportadoras Veículos …" at bounding box center [471, 234] width 942 height 468
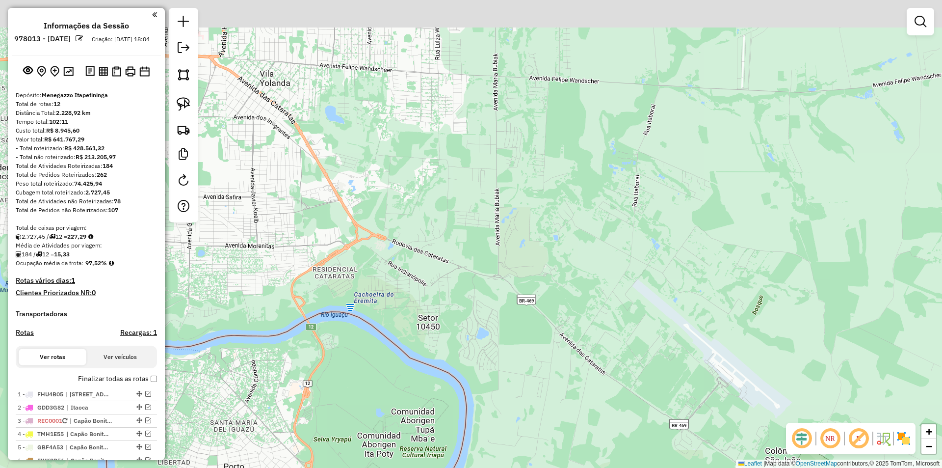
drag, startPoint x: 559, startPoint y: 248, endPoint x: 613, endPoint y: 298, distance: 73.3
click at [612, 298] on div "Janela de atendimento Grade de atendimento Capacidade Transportadoras Veículos …" at bounding box center [471, 234] width 942 height 468
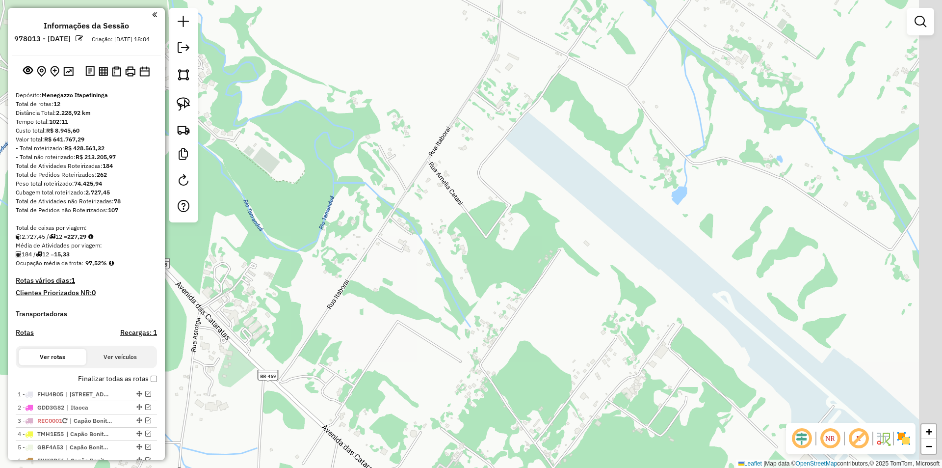
drag, startPoint x: 687, startPoint y: 350, endPoint x: 509, endPoint y: 240, distance: 209.2
click at [519, 245] on div "Janela de atendimento Grade de atendimento Capacidade Transportadoras Veículos …" at bounding box center [471, 234] width 942 height 468
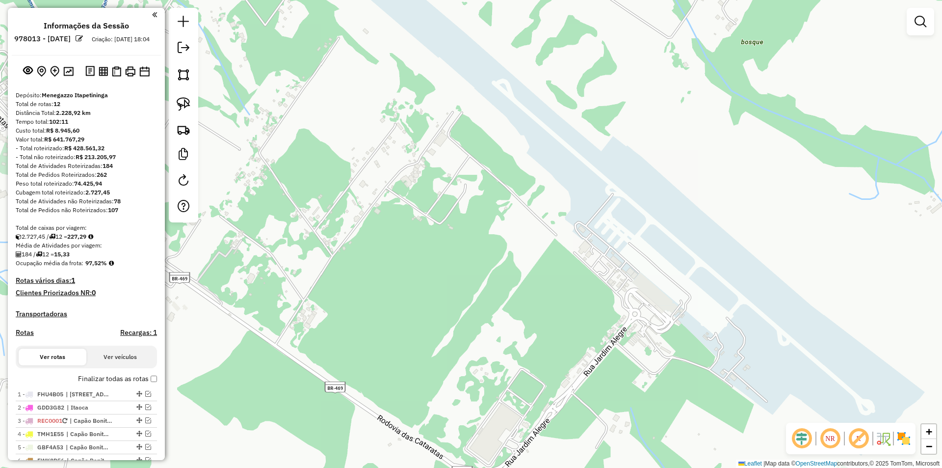
drag, startPoint x: 593, startPoint y: 300, endPoint x: 617, endPoint y: 254, distance: 52.3
click at [636, 232] on div "Janela de atendimento Grade de atendimento Capacidade Transportadoras Veículos …" at bounding box center [471, 234] width 942 height 468
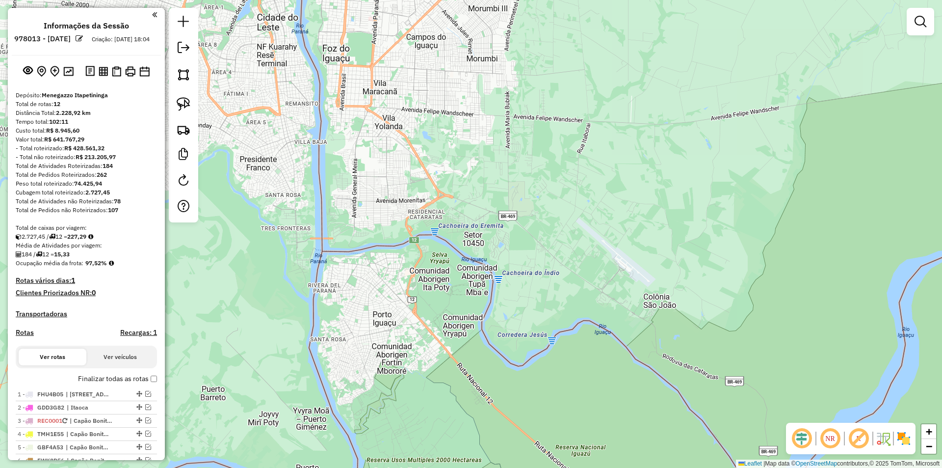
drag, startPoint x: 523, startPoint y: 369, endPoint x: 564, endPoint y: 345, distance: 47.7
click at [564, 344] on div "Janela de atendimento Grade de atendimento Capacidade Transportadoras Veículos …" at bounding box center [471, 234] width 942 height 468
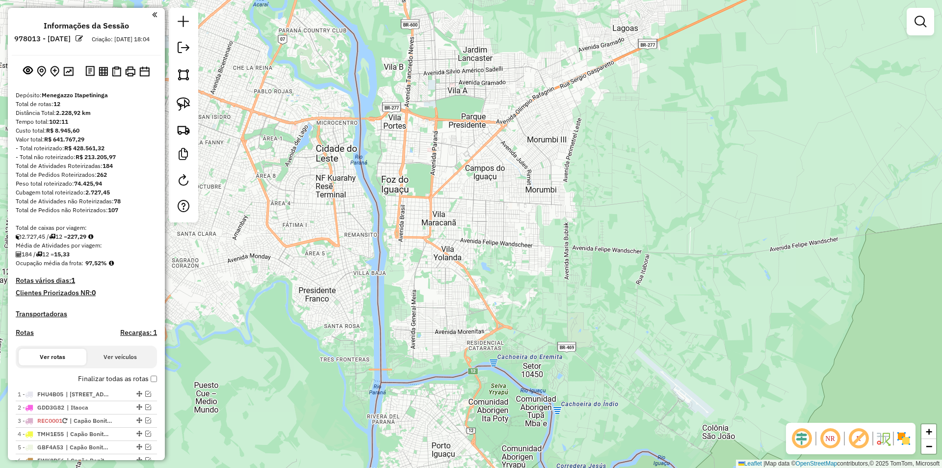
drag, startPoint x: 470, startPoint y: 186, endPoint x: 529, endPoint y: 317, distance: 143.9
click at [529, 317] on div "Janela de atendimento Grade de atendimento Capacidade Transportadoras Veículos …" at bounding box center [471, 234] width 942 height 468
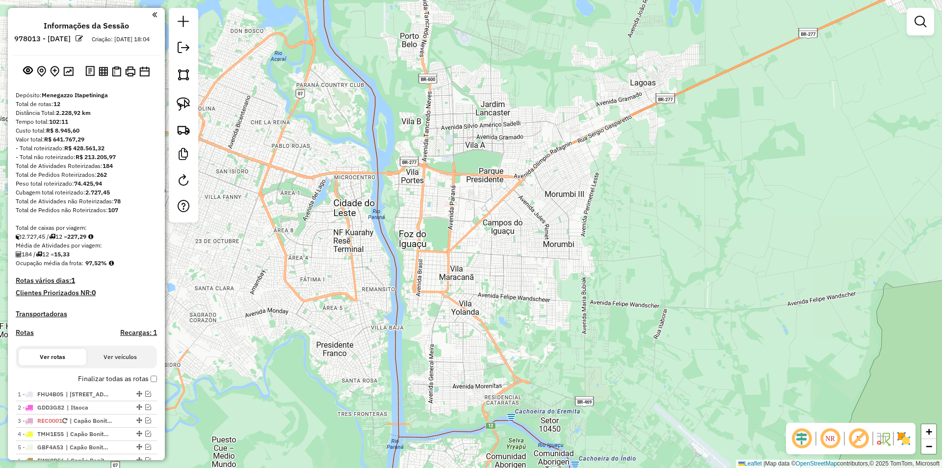
drag, startPoint x: 424, startPoint y: 169, endPoint x: 436, endPoint y: 206, distance: 38.2
click at [436, 207] on div "Janela de atendimento Grade de atendimento Capacidade Transportadoras Veículos …" at bounding box center [471, 234] width 942 height 468
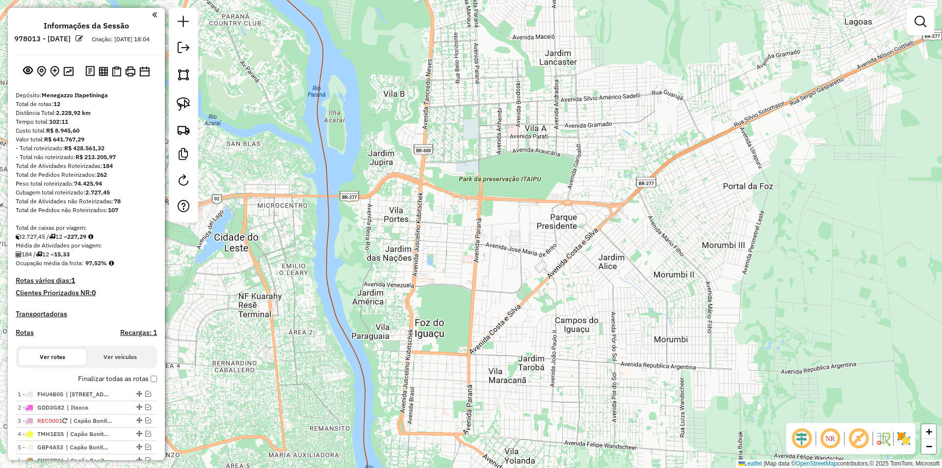
drag, startPoint x: 687, startPoint y: 253, endPoint x: 620, endPoint y: 339, distance: 108.9
click at [620, 339] on div "Janela de atendimento Grade de atendimento Capacidade Transportadoras Veículos …" at bounding box center [471, 234] width 942 height 468
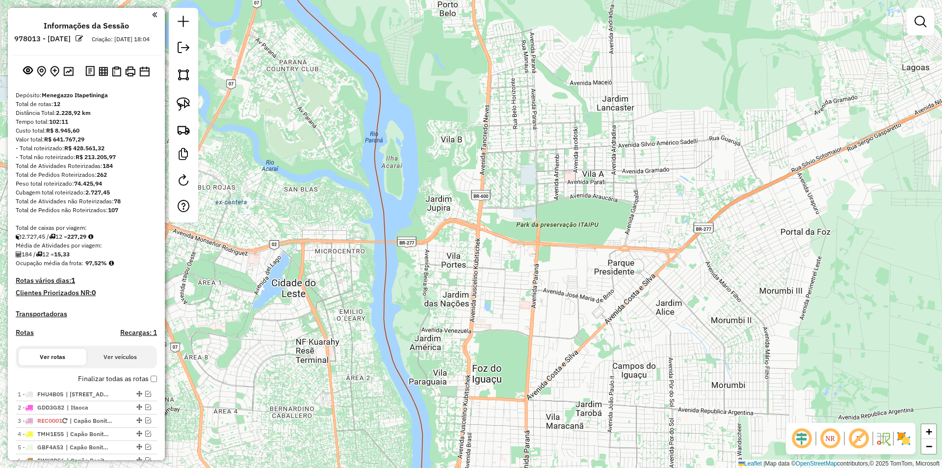
drag, startPoint x: 747, startPoint y: 141, endPoint x: 806, endPoint y: 187, distance: 74.5
click at [806, 187] on div "Janela de atendimento Grade de atendimento Capacidade Transportadoras Veículos …" at bounding box center [471, 234] width 942 height 468
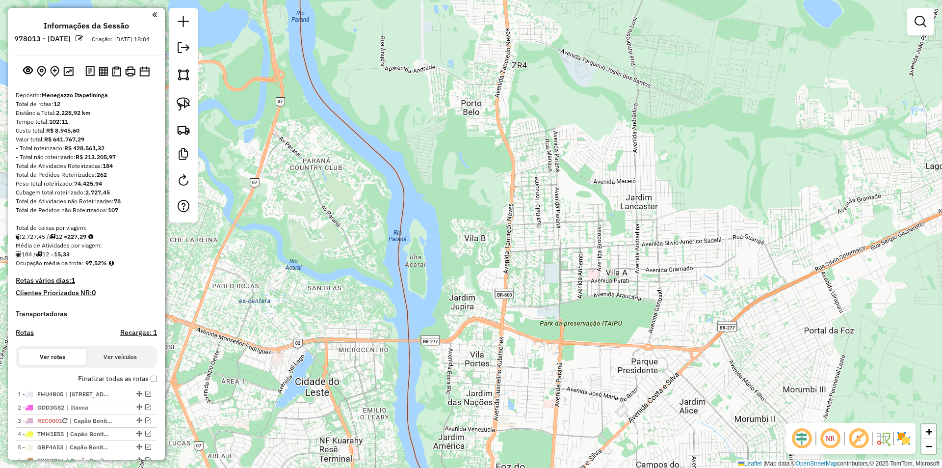
drag, startPoint x: 554, startPoint y: 294, endPoint x: 554, endPoint y: 371, distance: 77.1
click at [572, 393] on div "Janela de atendimento Grade de atendimento Capacidade Transportadoras Veículos …" at bounding box center [471, 234] width 942 height 468
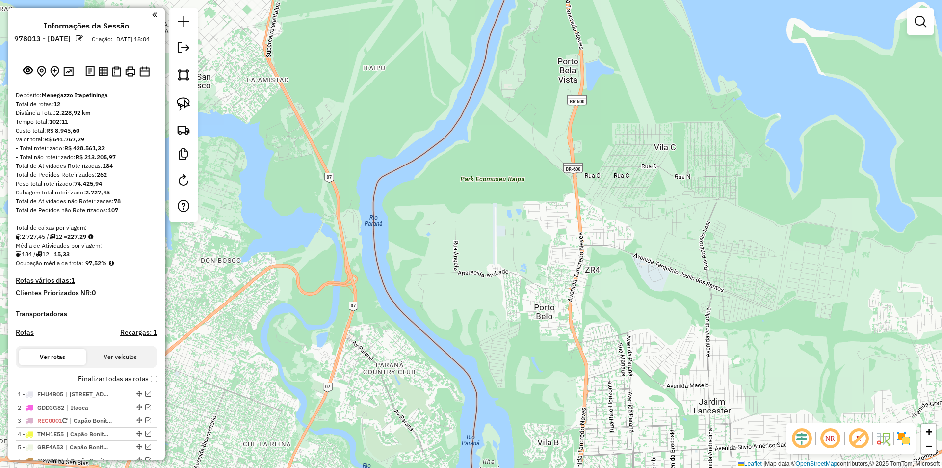
drag, startPoint x: 367, startPoint y: 61, endPoint x: 445, endPoint y: 268, distance: 221.2
click at [445, 268] on div "Janela de atendimento Grade de atendimento Capacidade Transportadoras Veículos …" at bounding box center [471, 234] width 942 height 468
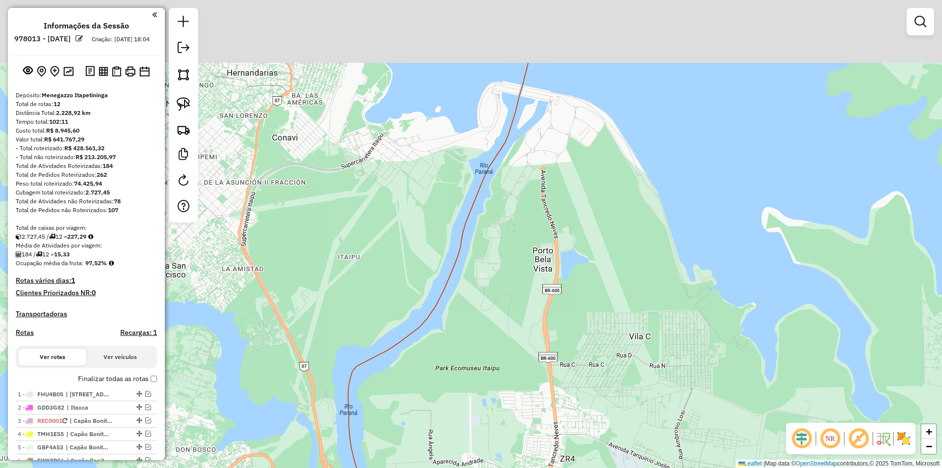
drag, startPoint x: 453, startPoint y: 151, endPoint x: 425, endPoint y: 343, distance: 194.0
click at [425, 343] on div "Janela de atendimento Grade de atendimento Capacidade Transportadoras Veículos …" at bounding box center [471, 234] width 942 height 468
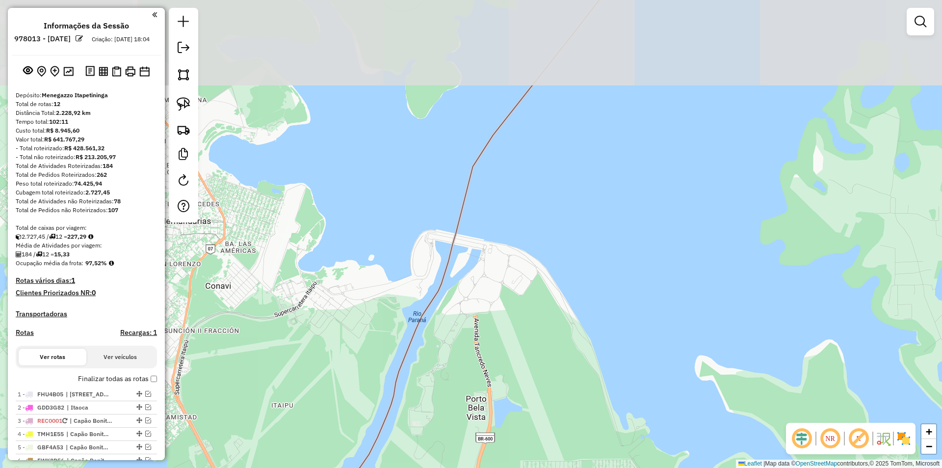
drag, startPoint x: 535, startPoint y: 141, endPoint x: 438, endPoint y: 329, distance: 211.0
click at [438, 324] on div "Janela de atendimento Grade de atendimento Capacidade Transportadoras Veículos …" at bounding box center [471, 234] width 942 height 468
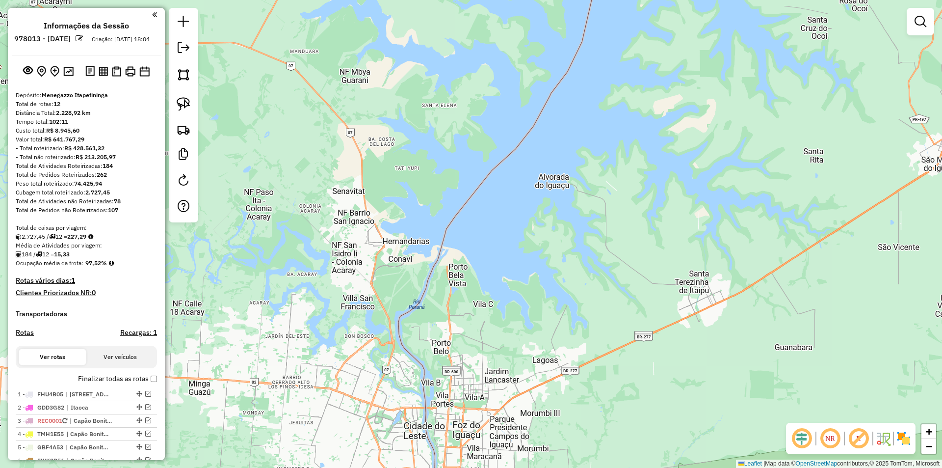
drag, startPoint x: 509, startPoint y: 197, endPoint x: 483, endPoint y: 237, distance: 47.1
click at [487, 227] on div "Janela de atendimento Grade de atendimento Capacidade Transportadoras Veículos …" at bounding box center [471, 234] width 942 height 468
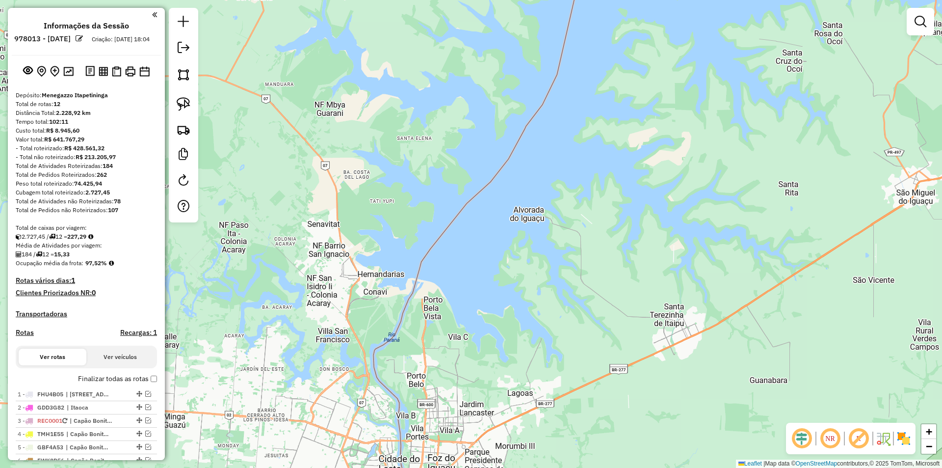
drag, startPoint x: 543, startPoint y: 143, endPoint x: 514, endPoint y: 198, distance: 62.3
click at [516, 195] on div "Janela de atendimento Grade de atendimento Capacidade Transportadoras Veículos …" at bounding box center [471, 234] width 942 height 468
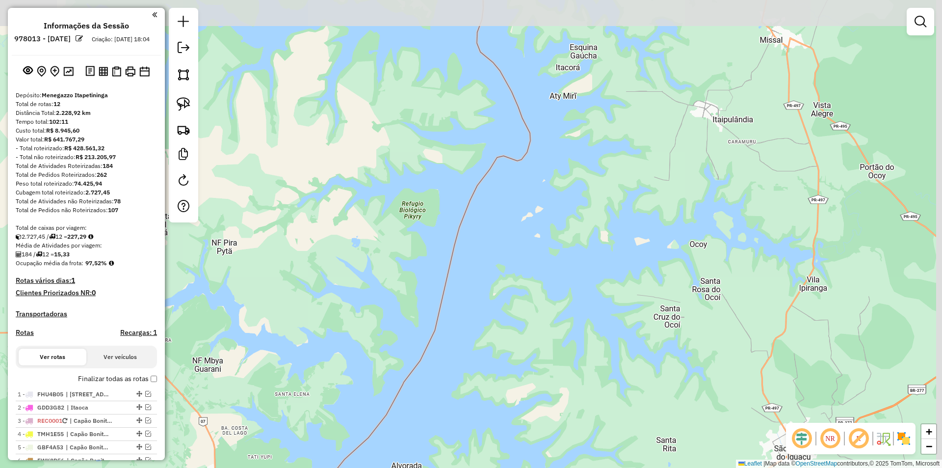
drag, startPoint x: 540, startPoint y: 145, endPoint x: 418, endPoint y: 361, distance: 248.8
click at [418, 361] on div "Janela de atendimento Grade de atendimento Capacidade Transportadoras Veículos …" at bounding box center [471, 234] width 942 height 468
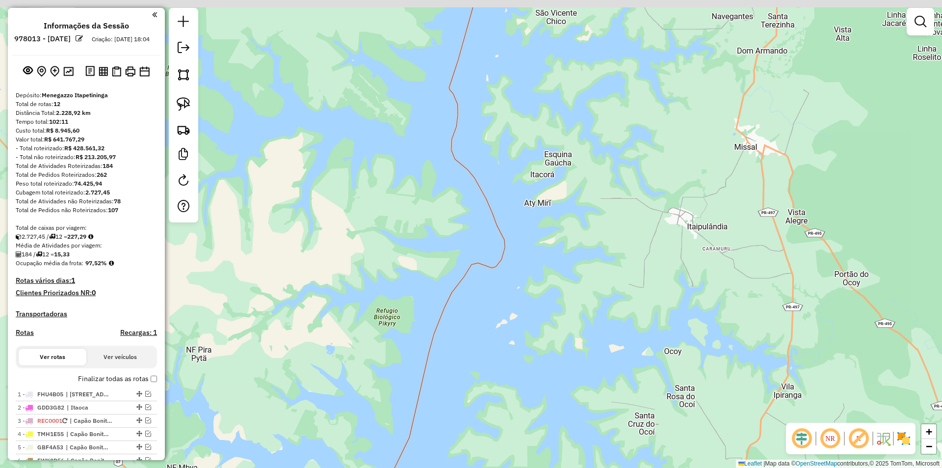
drag, startPoint x: 493, startPoint y: 71, endPoint x: 490, endPoint y: 251, distance: 180.2
click at [502, 226] on div "Janela de atendimento Grade de atendimento Capacidade Transportadoras Veículos …" at bounding box center [471, 234] width 942 height 468
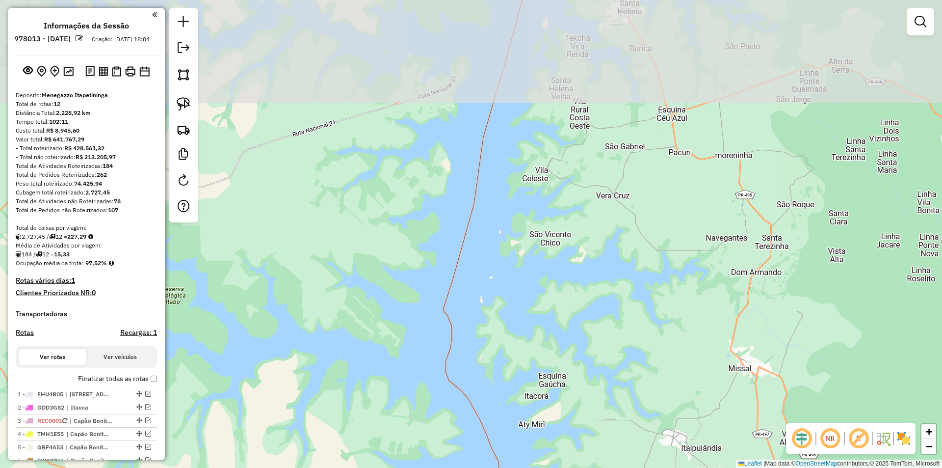
drag, startPoint x: 504, startPoint y: 106, endPoint x: 481, endPoint y: 267, distance: 163.0
click at [485, 267] on div "Janela de atendimento Grade de atendimento Capacidade Transportadoras Veículos …" at bounding box center [471, 234] width 942 height 468
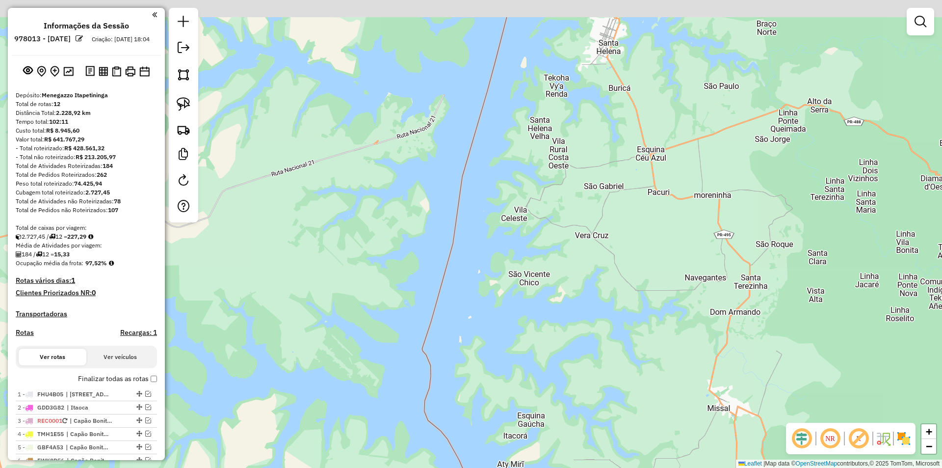
drag, startPoint x: 497, startPoint y: 113, endPoint x: 480, endPoint y: 226, distance: 114.3
click at [485, 215] on div "Janela de atendimento Grade de atendimento Capacidade Transportadoras Veículos …" at bounding box center [471, 234] width 942 height 468
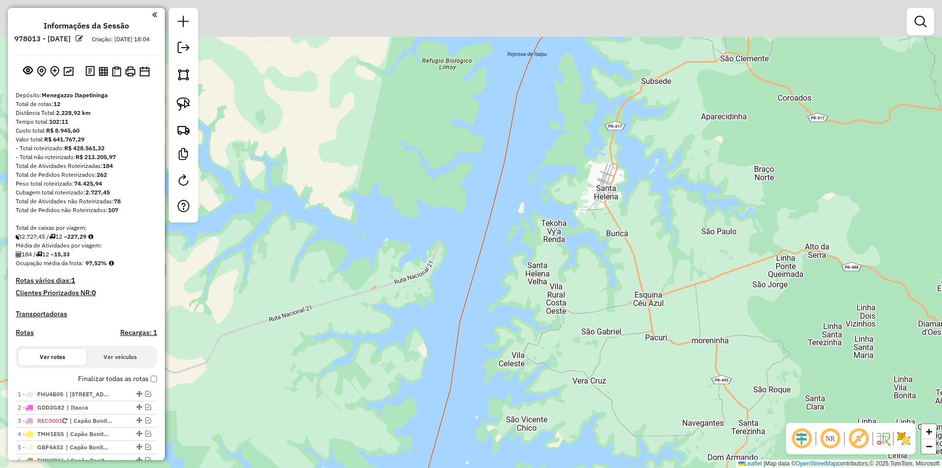
drag, startPoint x: 493, startPoint y: 117, endPoint x: 499, endPoint y: 256, distance: 139.0
click at [504, 249] on div "Janela de atendimento Grade de atendimento Capacidade Transportadoras Veículos …" at bounding box center [471, 234] width 942 height 468
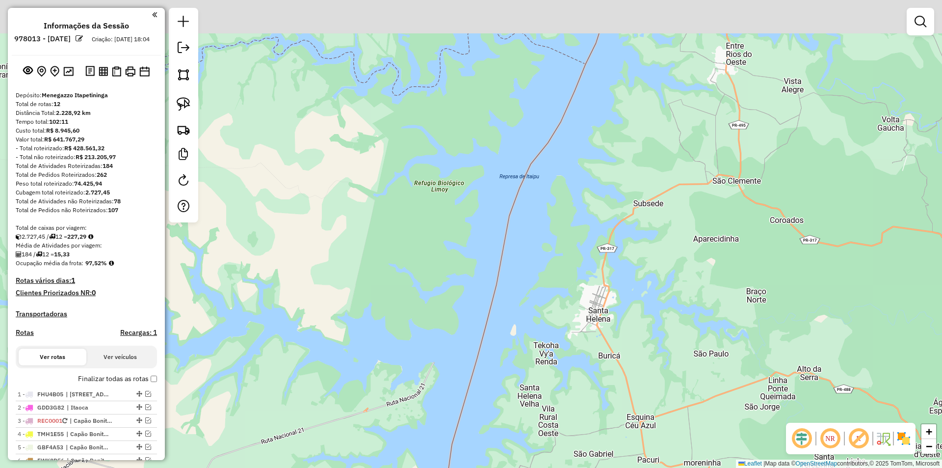
drag, startPoint x: 533, startPoint y: 125, endPoint x: 464, endPoint y: 244, distance: 137.4
click at [492, 233] on div "Janela de atendimento Grade de atendimento Capacidade Transportadoras Veículos …" at bounding box center [471, 234] width 942 height 468
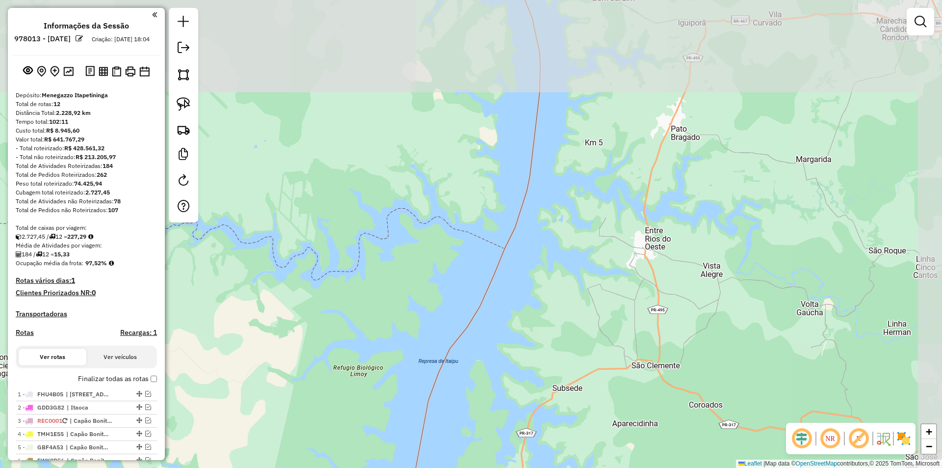
drag, startPoint x: 561, startPoint y: 129, endPoint x: 494, endPoint y: 285, distance: 169.3
click at [500, 282] on div "Janela de atendimento Grade de atendimento Capacidade Transportadoras Veículos …" at bounding box center [471, 234] width 942 height 468
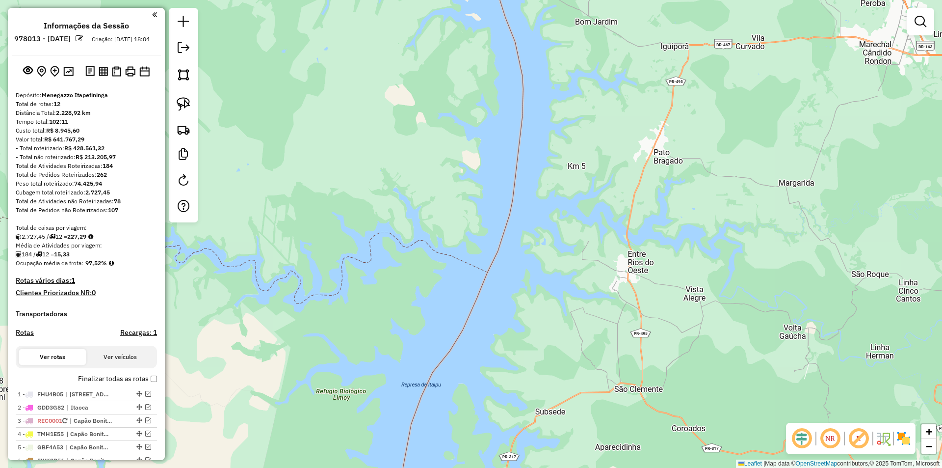
drag, startPoint x: 547, startPoint y: 145, endPoint x: 525, endPoint y: 267, distance: 123.6
click at [529, 262] on div "Janela de atendimento Grade de atendimento Capacidade Transportadoras Veículos …" at bounding box center [471, 234] width 942 height 468
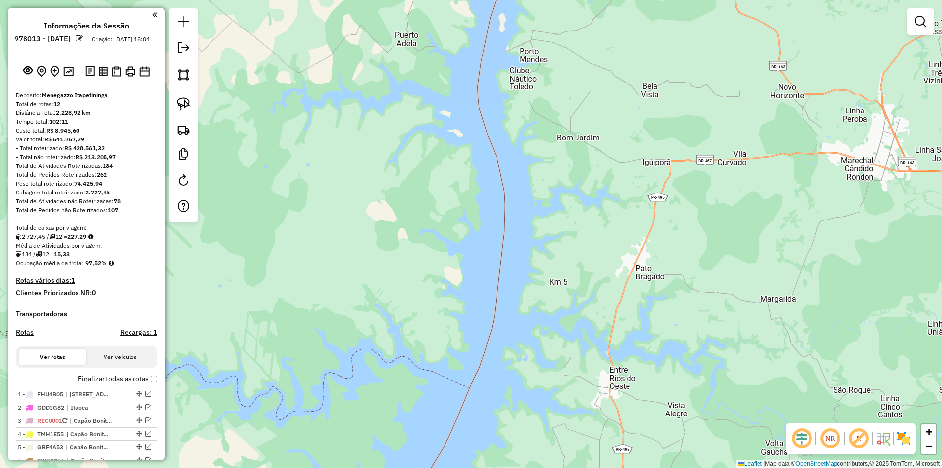
drag, startPoint x: 516, startPoint y: 164, endPoint x: 522, endPoint y: 282, distance: 118.4
click at [523, 281] on div "Janela de atendimento Grade de atendimento Capacidade Transportadoras Veículos …" at bounding box center [471, 234] width 942 height 468
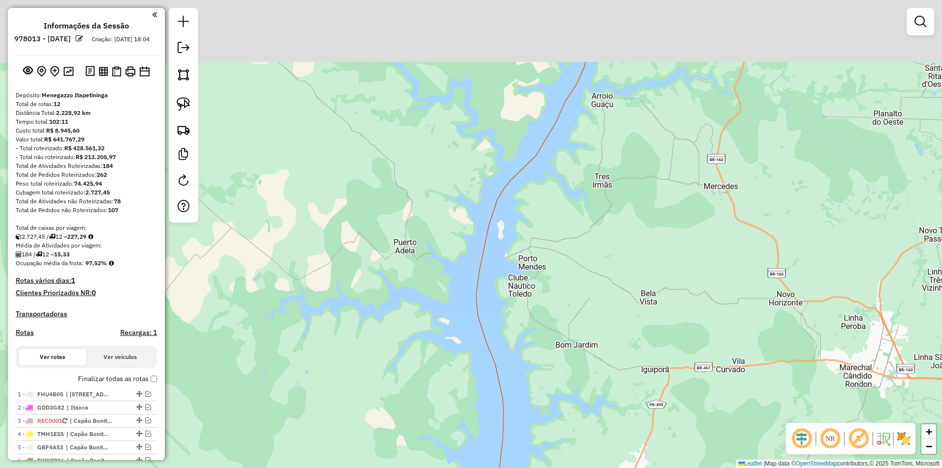
drag, startPoint x: 513, startPoint y: 173, endPoint x: 497, endPoint y: 280, distance: 108.3
click at [505, 266] on div "Janela de atendimento Grade de atendimento Capacidade Transportadoras Veículos …" at bounding box center [471, 234] width 942 height 468
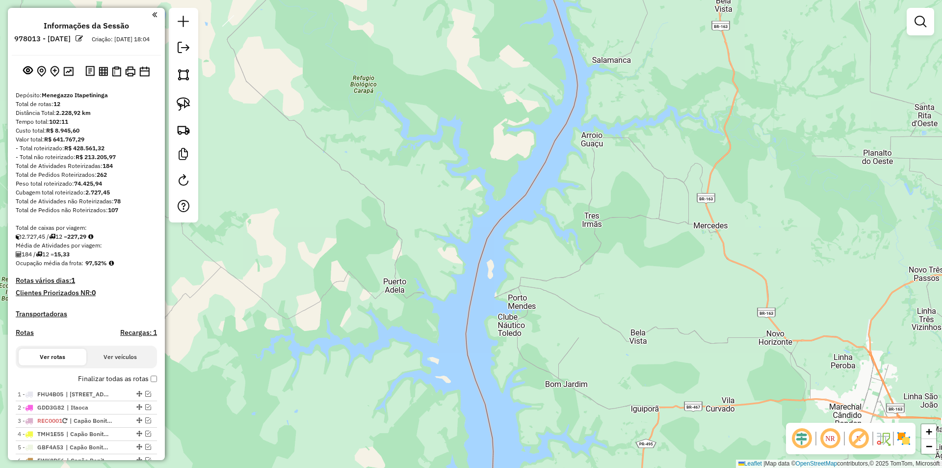
drag, startPoint x: 519, startPoint y: 198, endPoint x: 482, endPoint y: 272, distance: 82.8
click at [498, 251] on div "Janela de atendimento Grade de atendimento Capacidade Transportadoras Veículos …" at bounding box center [471, 234] width 942 height 468
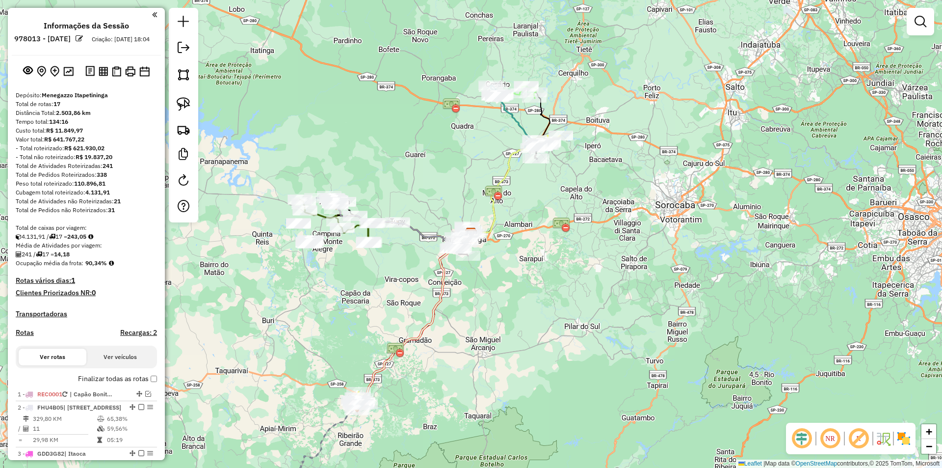
click at [411, 67] on div "Janela de atendimento Grade de atendimento Capacidade Transportadoras Veículos …" at bounding box center [471, 234] width 942 height 468
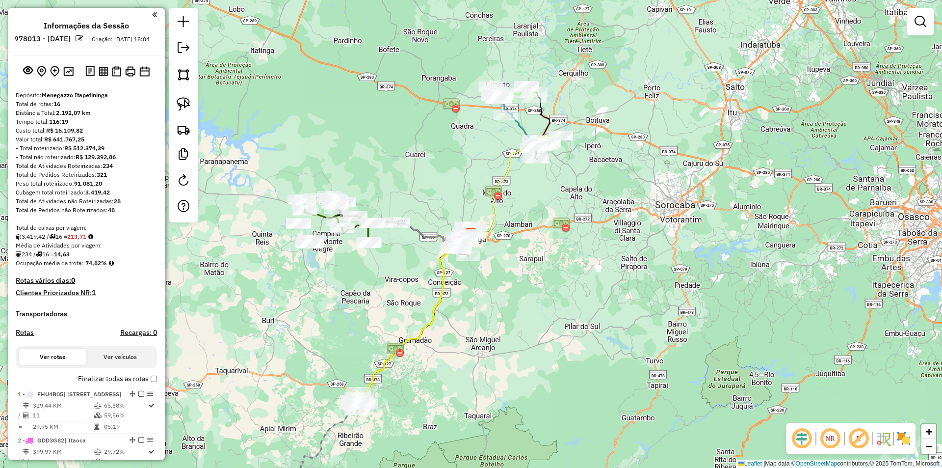
scroll to position [98, 0]
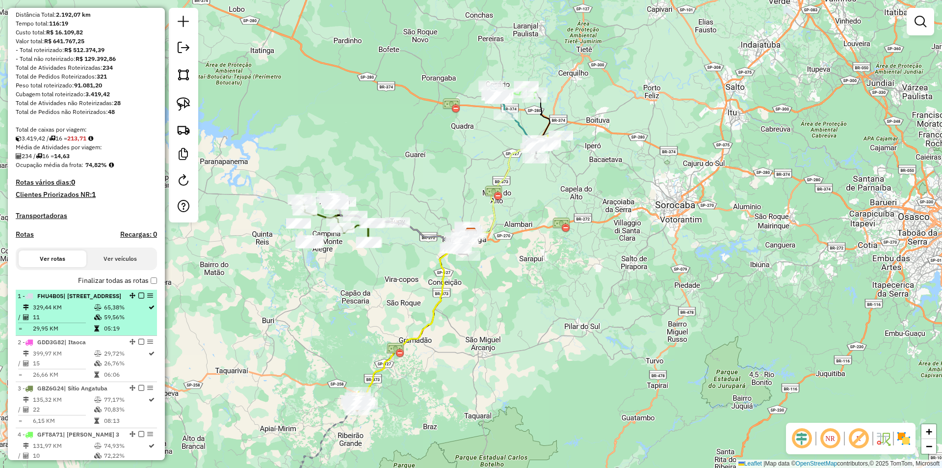
click at [59, 322] on td "11" at bounding box center [62, 317] width 61 height 10
select select "**********"
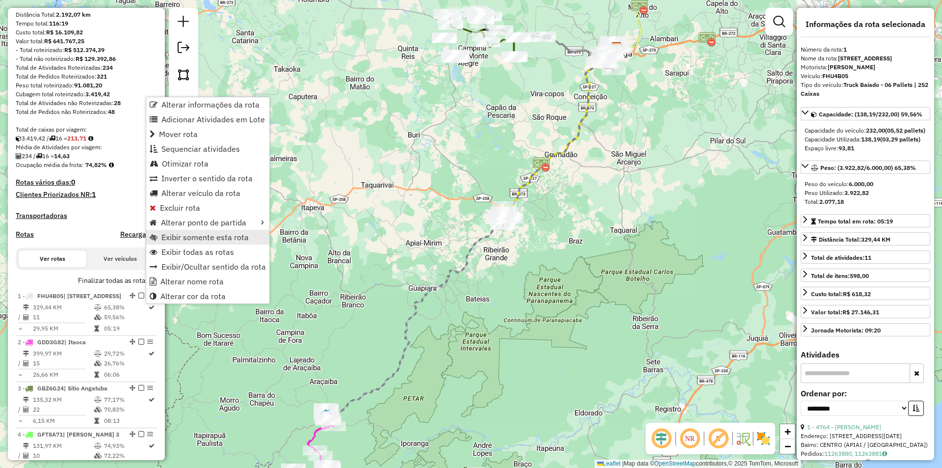
click at [195, 238] on span "Exibir somente esta rota" at bounding box center [204, 237] width 87 height 8
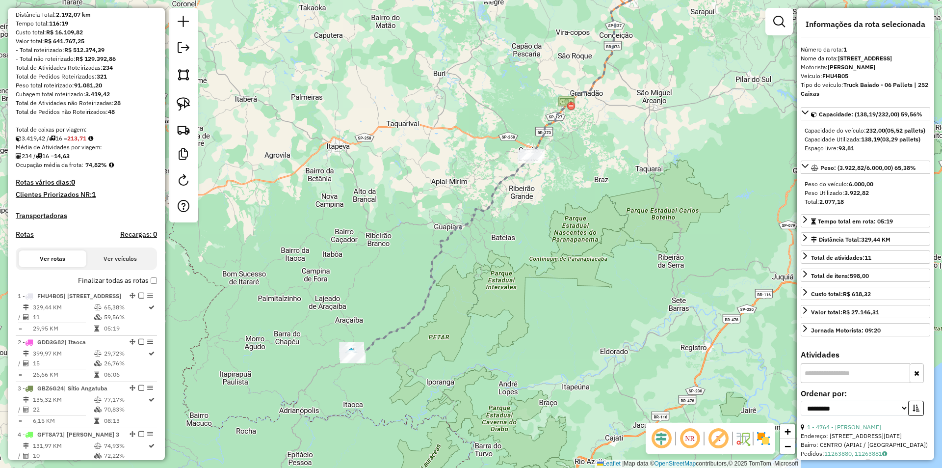
drag, startPoint x: 368, startPoint y: 358, endPoint x: 394, endPoint y: 318, distance: 48.3
click at [394, 306] on div "Janela de atendimento Grade de atendimento Capacidade Transportadoras Veículos …" at bounding box center [471, 234] width 942 height 468
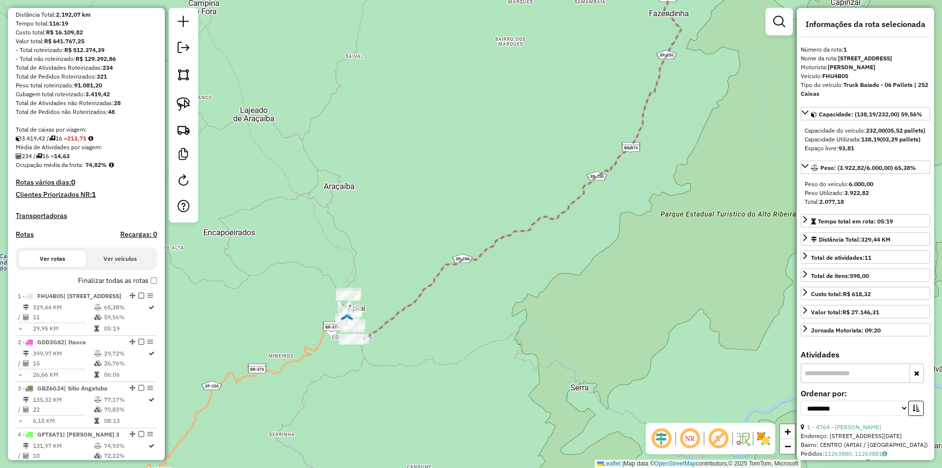
drag, startPoint x: 336, startPoint y: 353, endPoint x: 378, endPoint y: 304, distance: 64.4
click at [380, 302] on div "Janela de atendimento Grade de atendimento Capacidade Transportadoras Veículos …" at bounding box center [471, 234] width 942 height 468
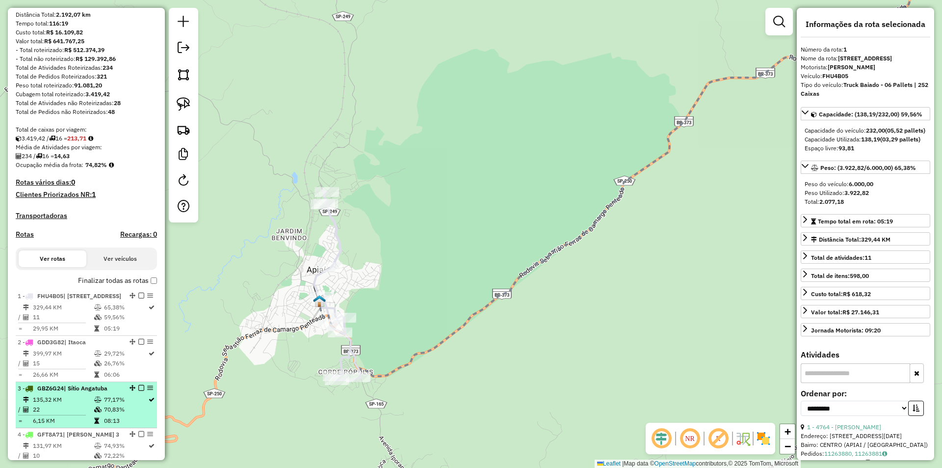
scroll to position [147, 0]
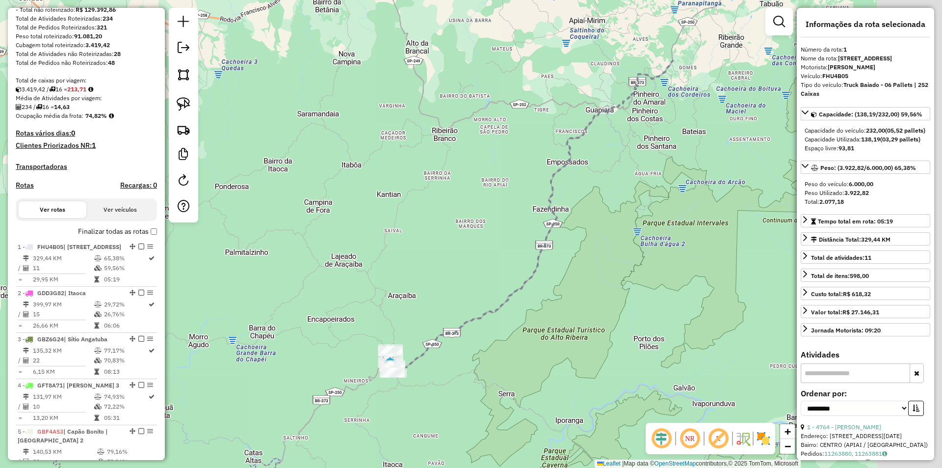
drag, startPoint x: 643, startPoint y: 200, endPoint x: 538, endPoint y: 352, distance: 184.9
click at [539, 352] on div "Janela de atendimento Grade de atendimento Capacidade Transportadoras Veículos …" at bounding box center [471, 234] width 942 height 468
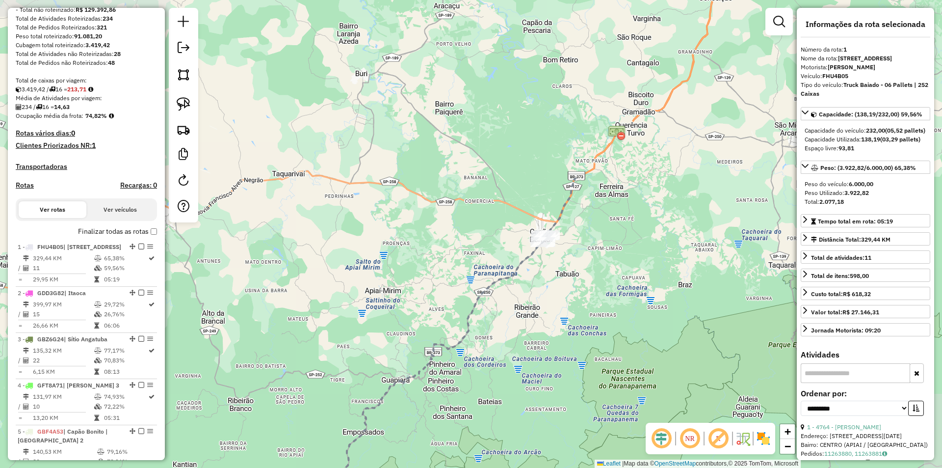
drag, startPoint x: 694, startPoint y: 132, endPoint x: 509, endPoint y: 356, distance: 290.1
click at [509, 356] on div "Janela de atendimento Grade de atendimento Capacidade Transportadoras Veículos …" at bounding box center [471, 234] width 942 height 468
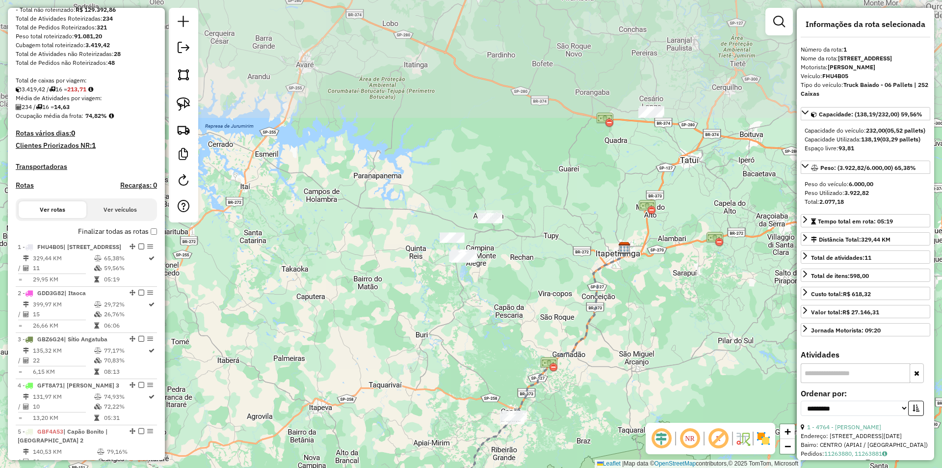
drag, startPoint x: 575, startPoint y: 108, endPoint x: 513, endPoint y: 295, distance: 196.5
click at [513, 295] on div "Janela de atendimento Grade de atendimento Capacidade Transportadoras Veículos …" at bounding box center [471, 234] width 942 height 468
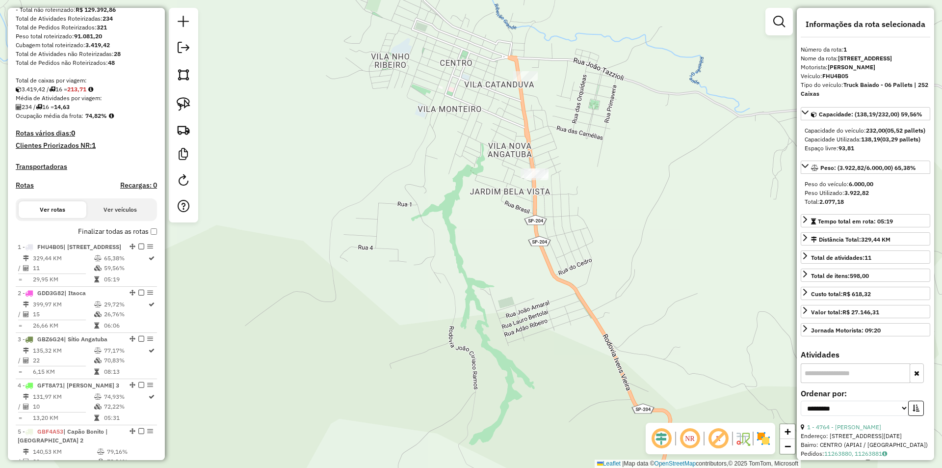
click at [661, 202] on div "Janela de atendimento Grade de atendimento Capacidade Transportadoras Veículos …" at bounding box center [471, 234] width 942 height 468
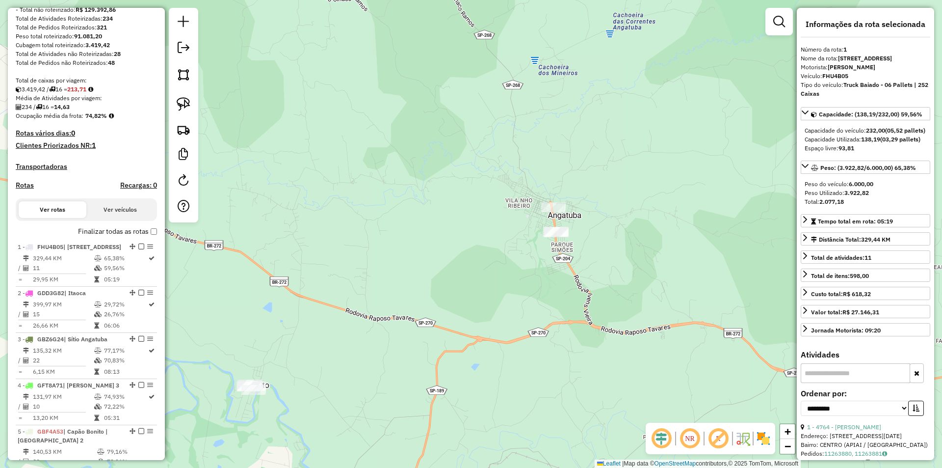
drag, startPoint x: 690, startPoint y: 265, endPoint x: 589, endPoint y: 259, distance: 101.3
click at [603, 256] on div "Janela de atendimento Grade de atendimento Capacidade Transportadoras Veículos …" at bounding box center [471, 234] width 942 height 468
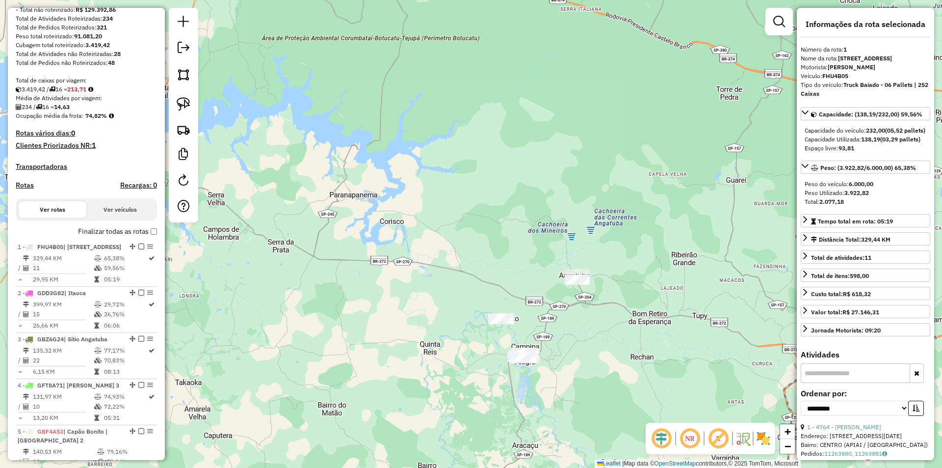
drag, startPoint x: 662, startPoint y: 269, endPoint x: 573, endPoint y: 269, distance: 88.3
click at [586, 269] on div "Janela de atendimento Grade de atendimento Capacidade Transportadoras Veículos …" at bounding box center [471, 234] width 942 height 468
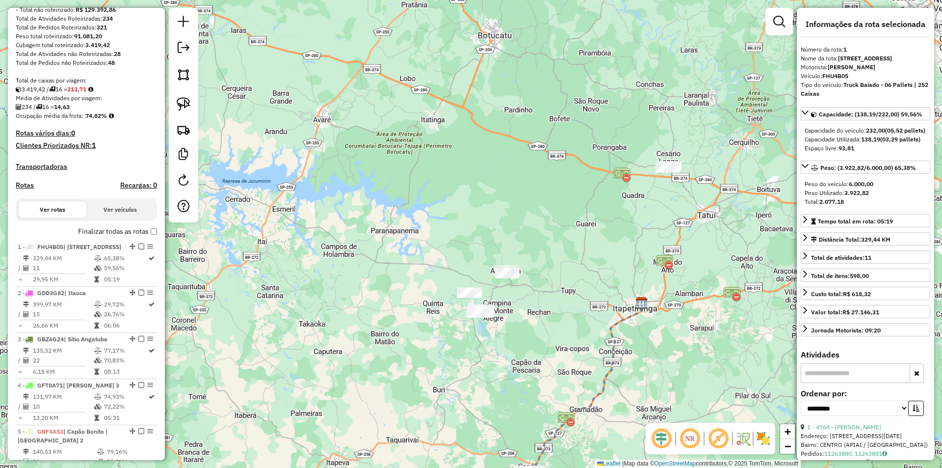
drag, startPoint x: 661, startPoint y: 256, endPoint x: 557, endPoint y: 255, distance: 103.6
click at [569, 256] on div "Janela de atendimento Grade de atendimento Capacidade Transportadoras Veículos …" at bounding box center [471, 234] width 942 height 468
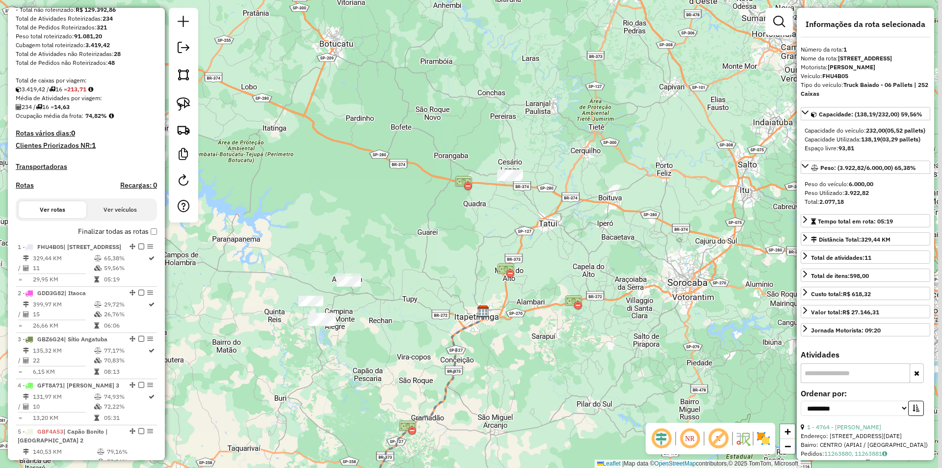
drag, startPoint x: 541, startPoint y: 205, endPoint x: 509, endPoint y: 209, distance: 32.6
click at [518, 208] on div "Janela de atendimento Grade de atendimento Capacidade Transportadoras Veículos …" at bounding box center [471, 234] width 942 height 468
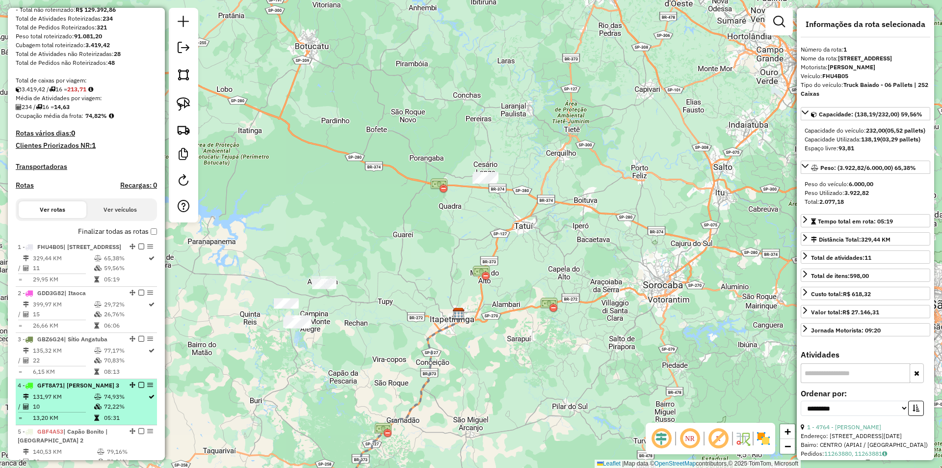
scroll to position [245, 0]
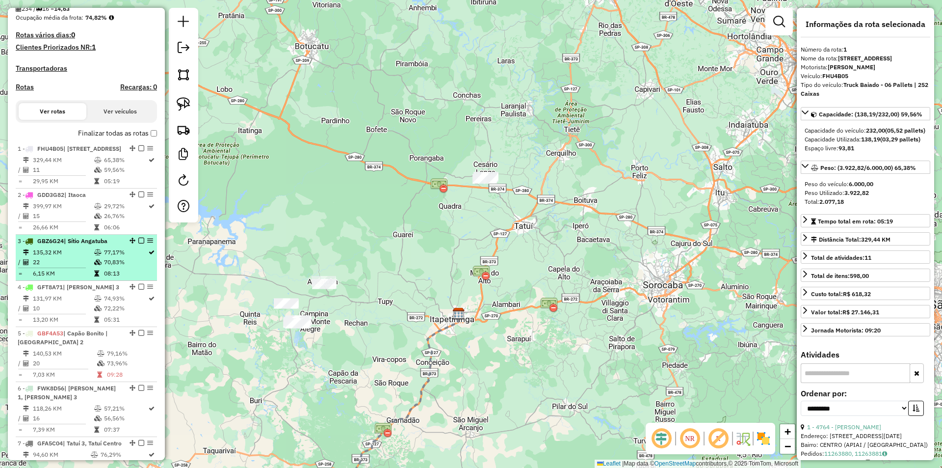
click at [65, 267] on td "22" at bounding box center [62, 262] width 61 height 10
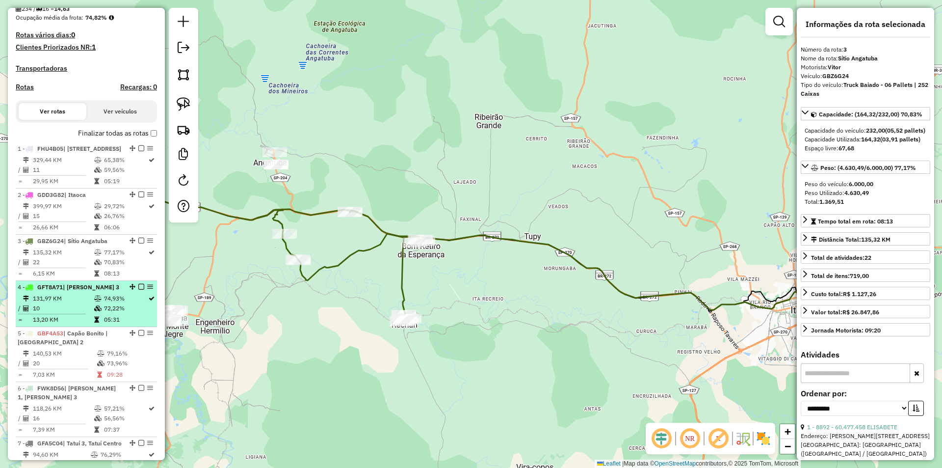
click at [75, 303] on td "131,97 KM" at bounding box center [62, 299] width 61 height 10
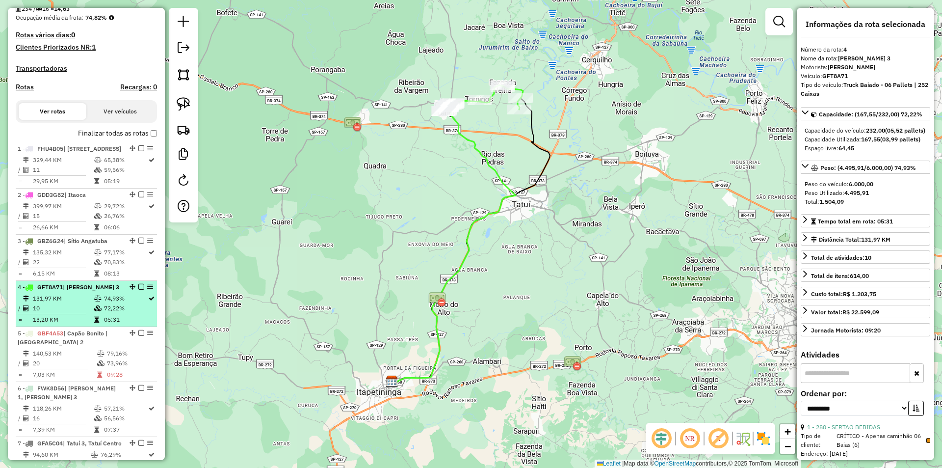
click at [66, 324] on td "13,20 KM" at bounding box center [62, 320] width 61 height 10
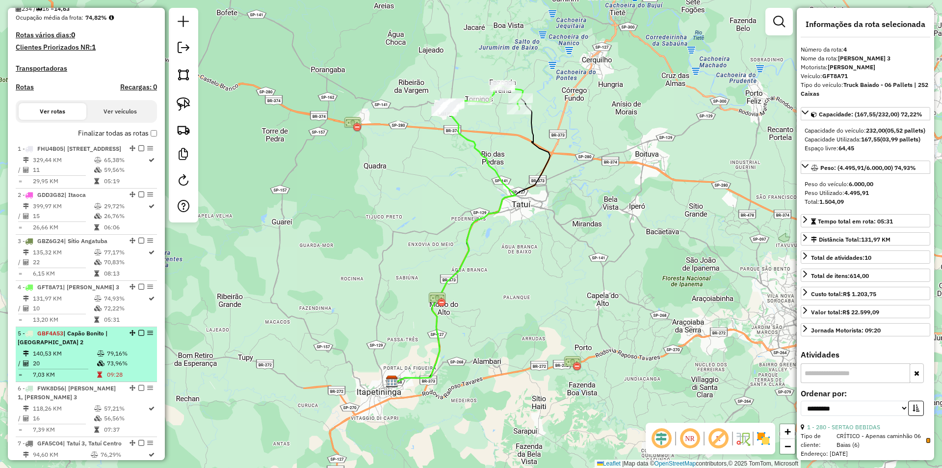
click at [58, 365] on li "5 - GBF4A53 | [GEOGRAPHIC_DATA] | [GEOGRAPHIC_DATA] 2 140,53 KM 79,16% / 20 73,…" at bounding box center [86, 354] width 141 height 55
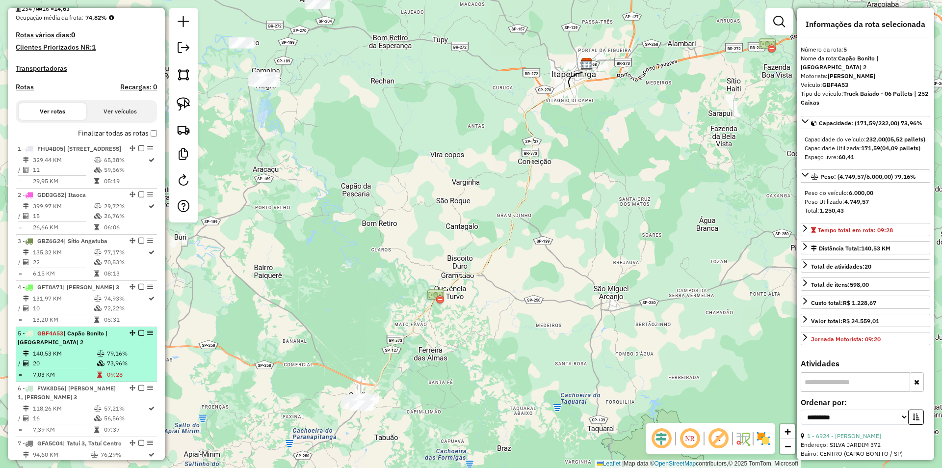
click at [82, 346] on span "| Capão Bonito | [GEOGRAPHIC_DATA] 2" at bounding box center [63, 337] width 90 height 16
click at [65, 358] on td "140,53 KM" at bounding box center [64, 353] width 64 height 10
click at [104, 358] on td at bounding box center [102, 353] width 10 height 10
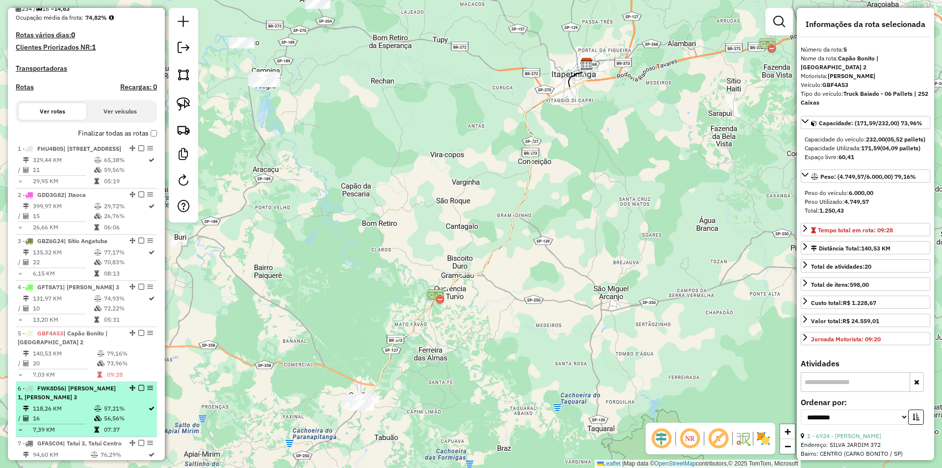
click at [96, 420] on li "6 - FWK8D56 | [PERSON_NAME] 1, Cesário Lange 3 118,26 KM 57,21% / 16 56,56% = 7…" at bounding box center [86, 409] width 141 height 55
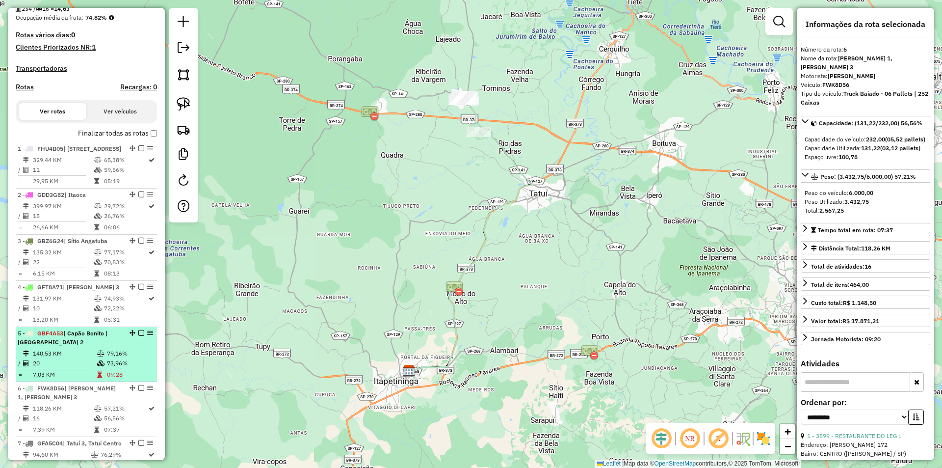
click at [52, 368] on td "20" at bounding box center [64, 363] width 64 height 10
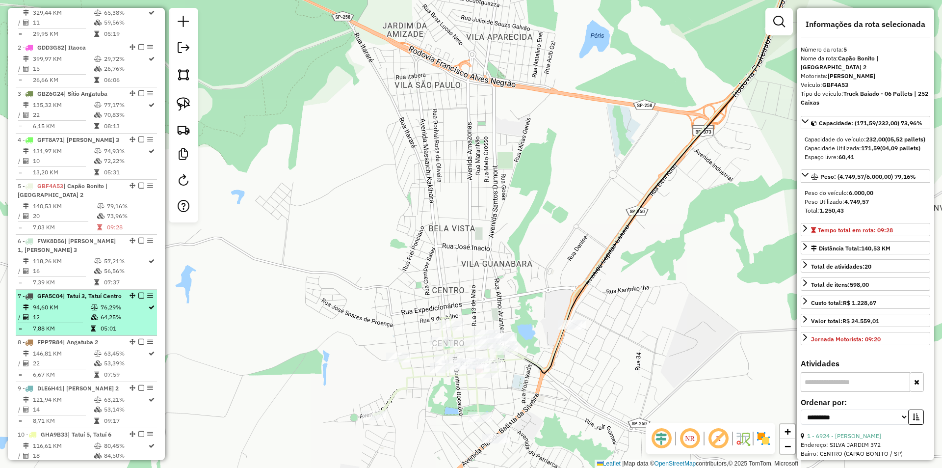
scroll to position [442, 0]
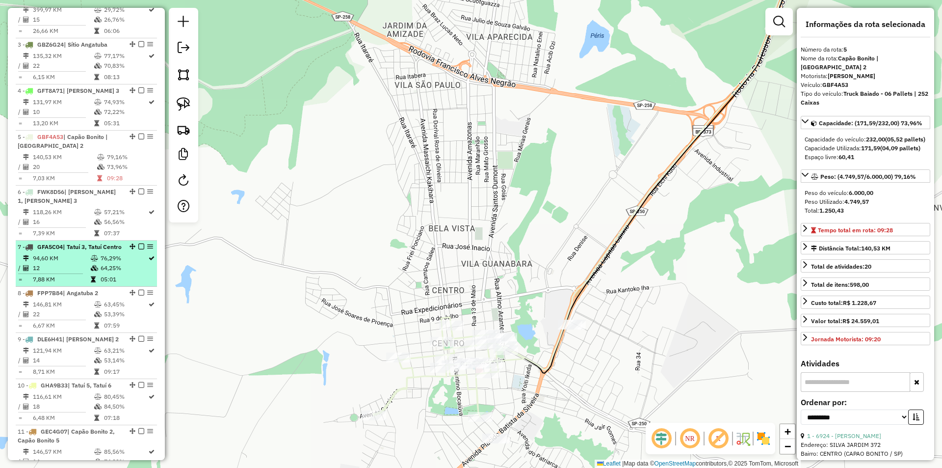
click at [76, 251] on div "7 - GFA5C04 | Tatuí 3, Tatuí Centro" at bounding box center [70, 246] width 104 height 9
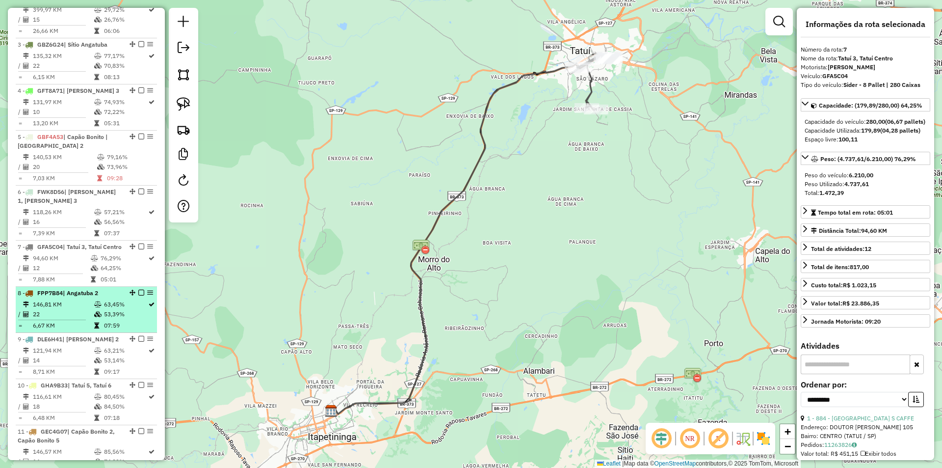
click at [68, 309] on td "146,81 KM" at bounding box center [62, 304] width 61 height 10
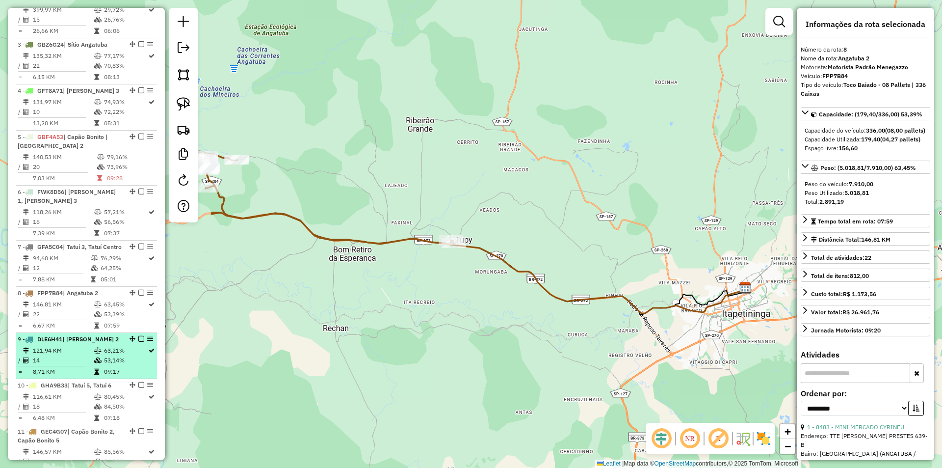
click at [65, 365] on td "14" at bounding box center [62, 360] width 61 height 10
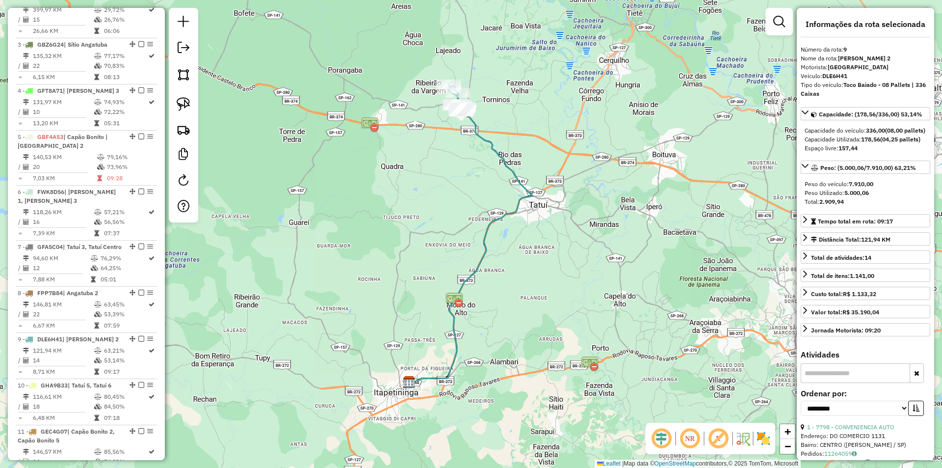
scroll to position [540, 0]
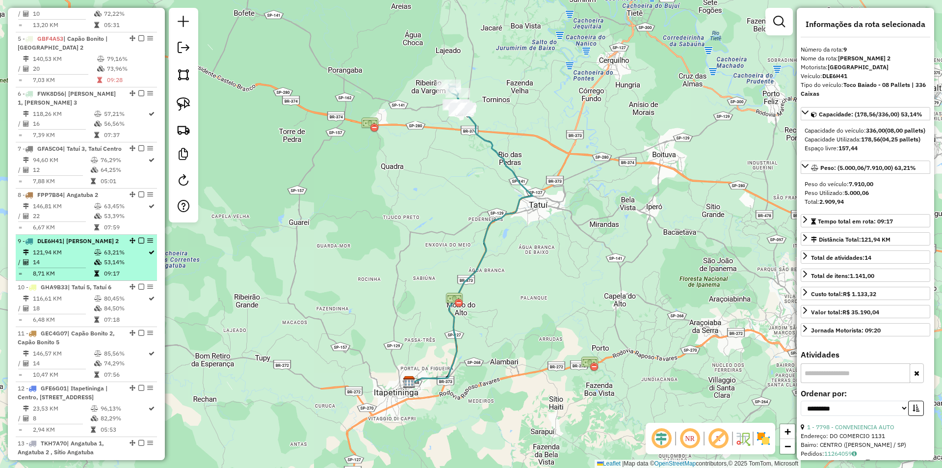
click at [50, 257] on td "121,94 KM" at bounding box center [62, 252] width 61 height 10
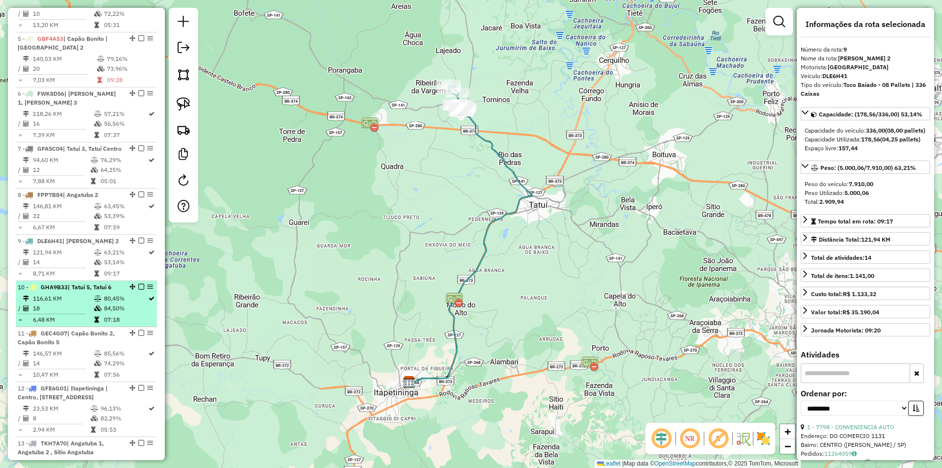
click at [61, 313] on td "18" at bounding box center [62, 308] width 61 height 10
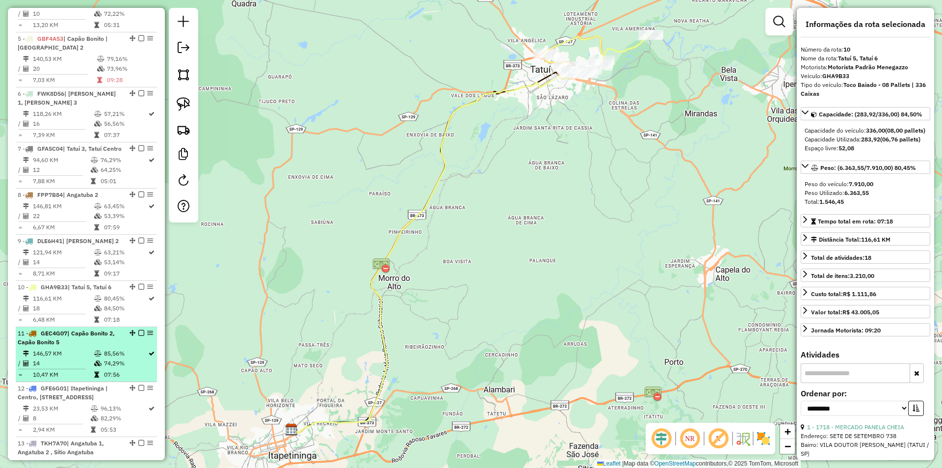
click at [77, 358] on td "146,57 KM" at bounding box center [62, 353] width 61 height 10
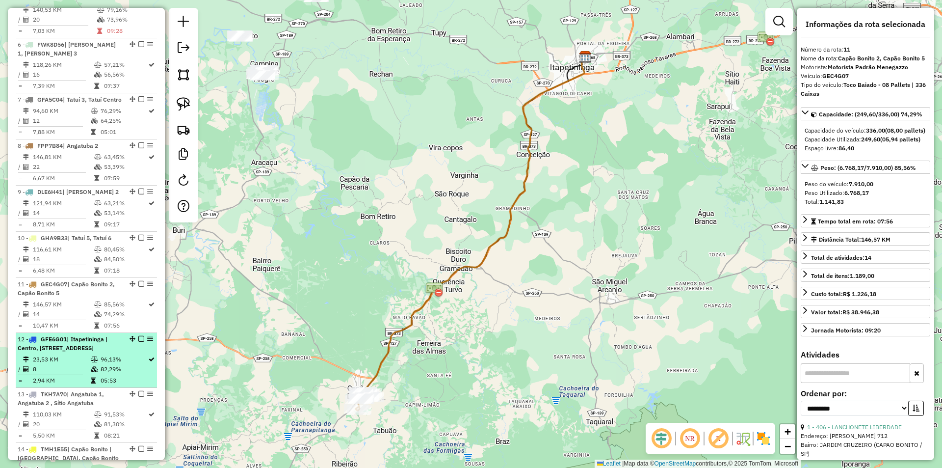
scroll to position [638, 0]
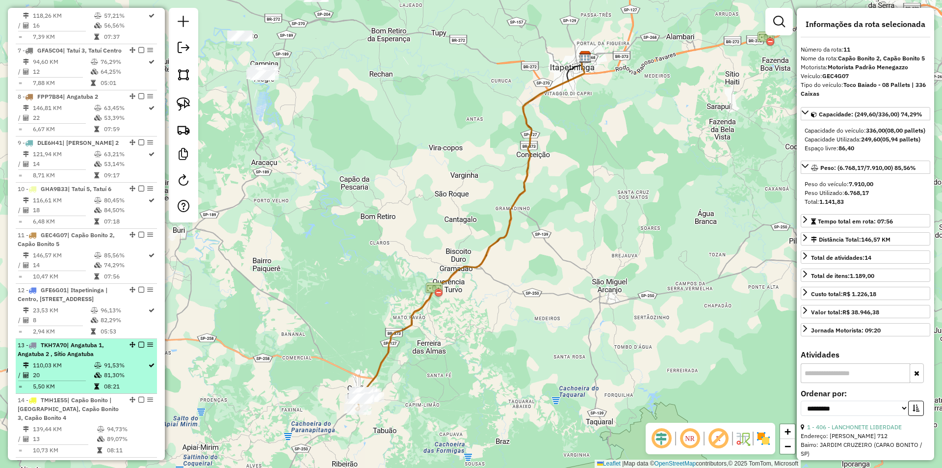
click at [69, 357] on span "| Angatuba 1, Angatuba 2 , Sítio Angatuba" at bounding box center [61, 349] width 86 height 16
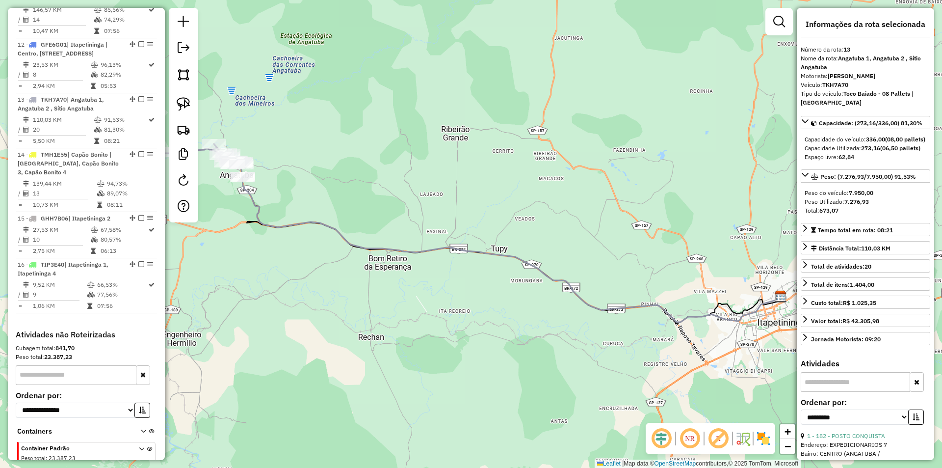
scroll to position [933, 0]
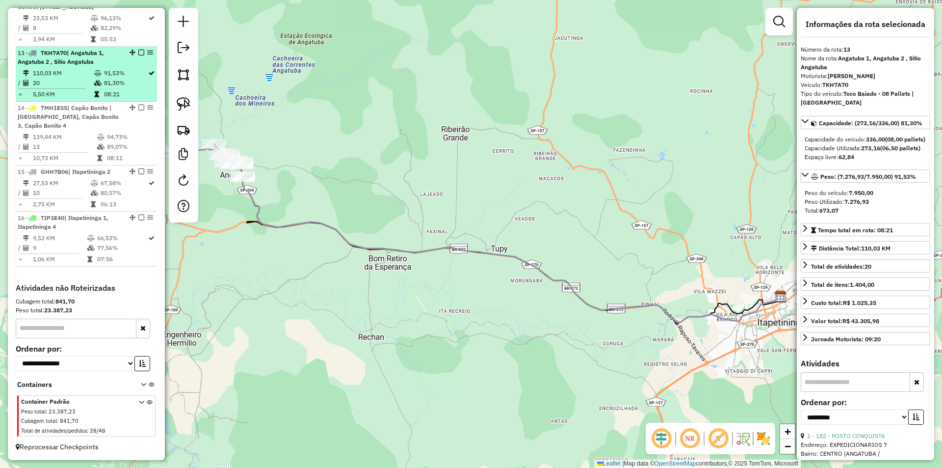
click at [76, 65] on span "| Angatuba 1, Angatuba 2 , Sítio Angatuba" at bounding box center [61, 57] width 86 height 16
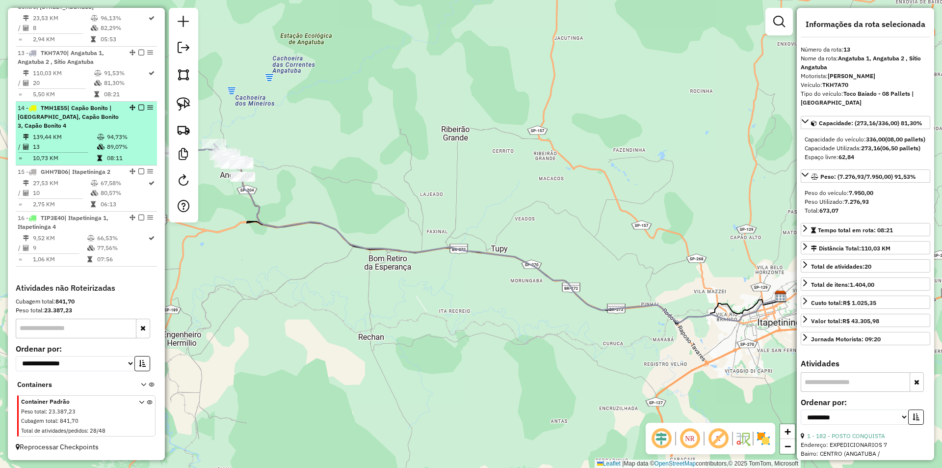
click at [82, 164] on li "14 - TMH1E55 | Capão Bonito | [GEOGRAPHIC_DATA], Capão Bonito 3, [GEOGRAPHIC_DA…" at bounding box center [86, 134] width 141 height 64
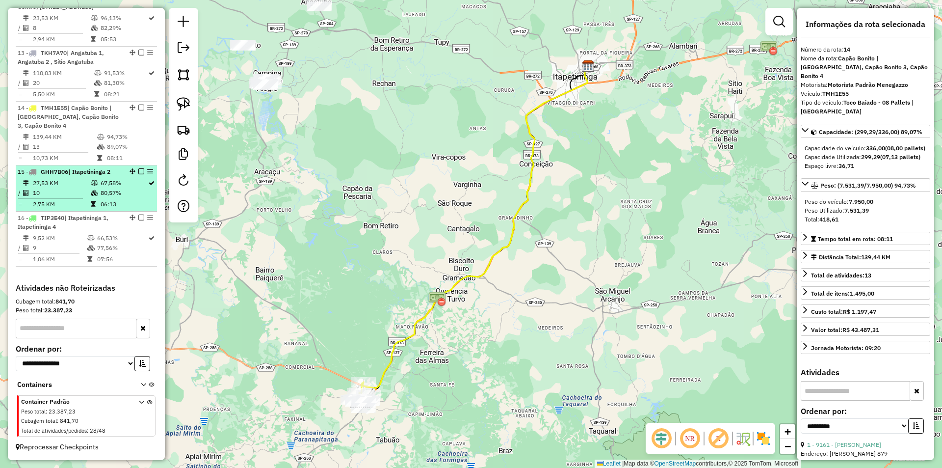
click at [83, 198] on td "10" at bounding box center [61, 193] width 58 height 10
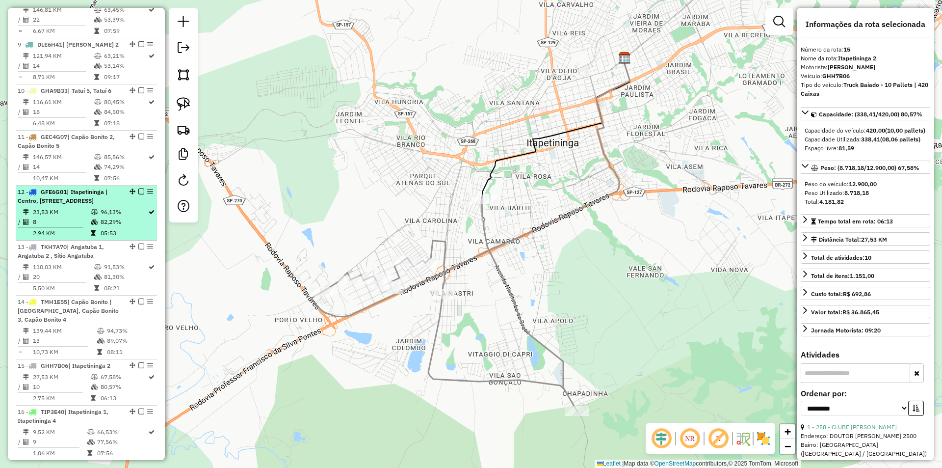
scroll to position [785, 0]
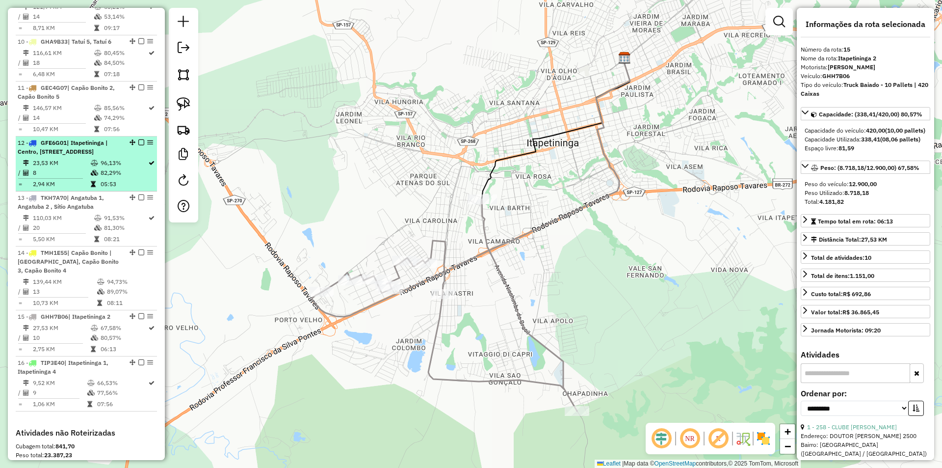
click at [89, 156] on div "12 - GFE6G01 | Itapetininga | Centro, Itapetininga 1, Itapetininga 2, Itapetini…" at bounding box center [70, 147] width 104 height 18
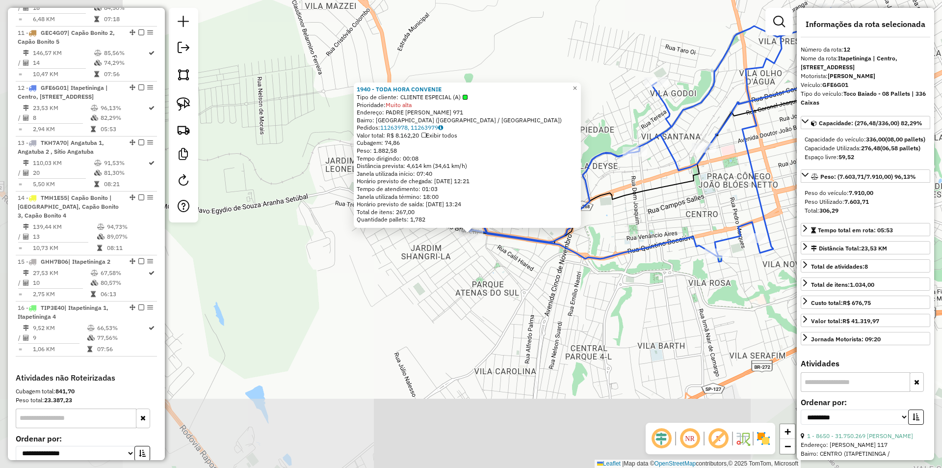
scroll to position [940, 0]
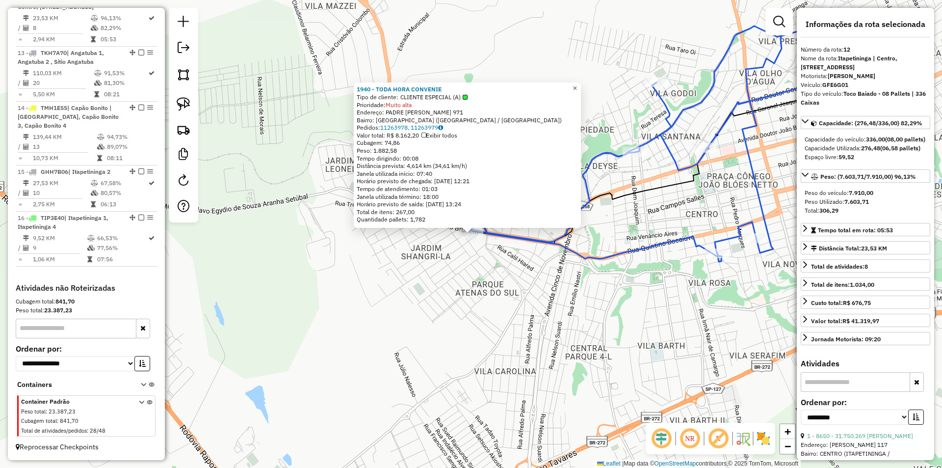
click at [577, 85] on span "×" at bounding box center [575, 88] width 4 height 8
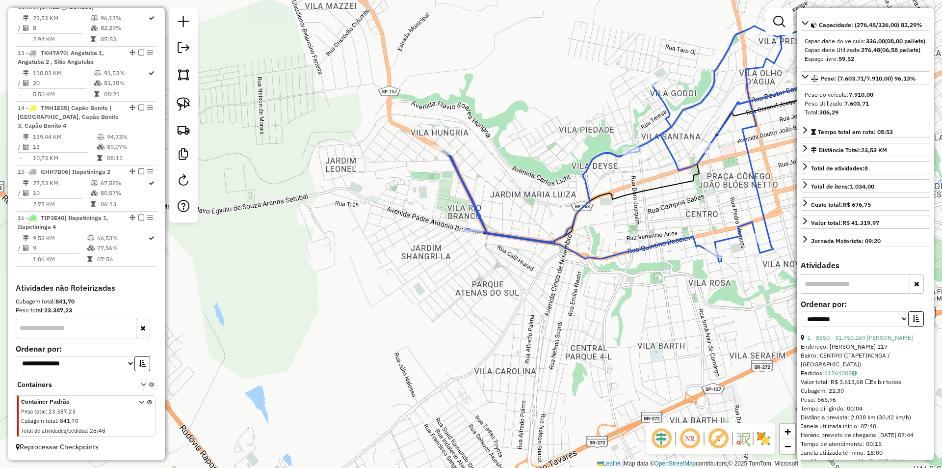
scroll to position [49, 0]
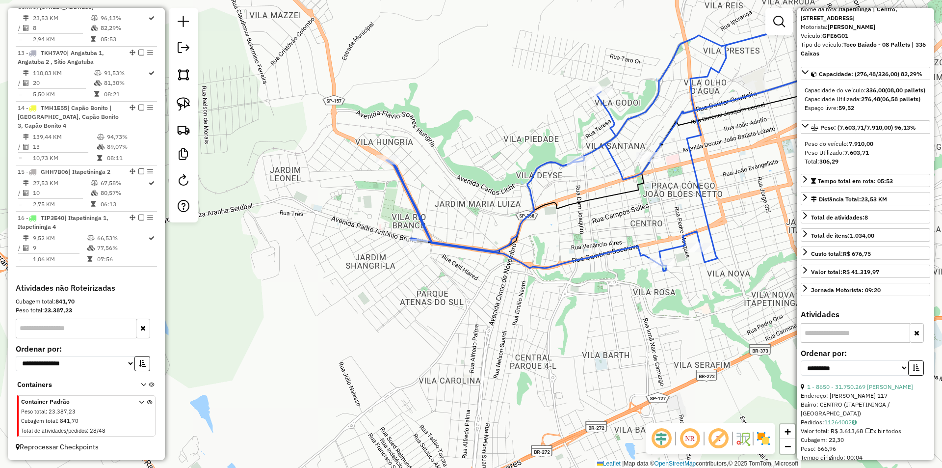
drag, startPoint x: 581, startPoint y: 332, endPoint x: 522, endPoint y: 340, distance: 59.4
click at [523, 340] on div "Janela de atendimento Grade de atendimento Capacidade Transportadoras Veículos …" at bounding box center [471, 234] width 942 height 468
